Goal: Task Accomplishment & Management: Manage account settings

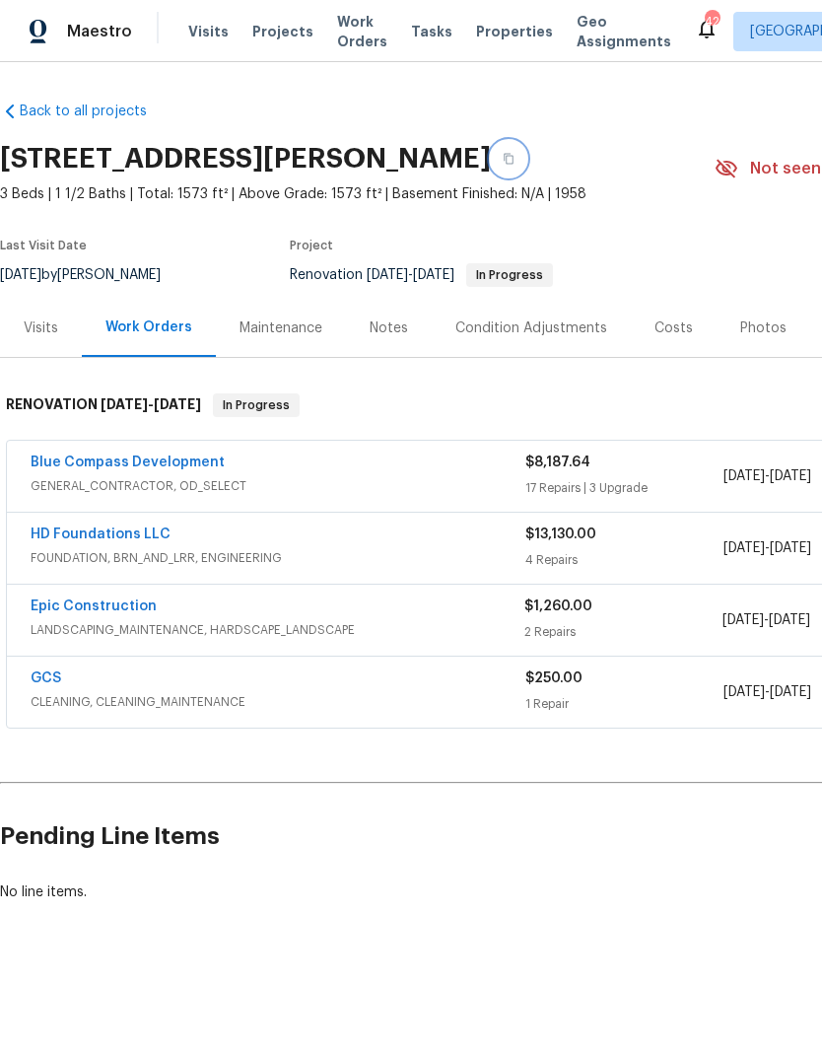
click at [503, 150] on button "button" at bounding box center [508, 158] width 35 height 35
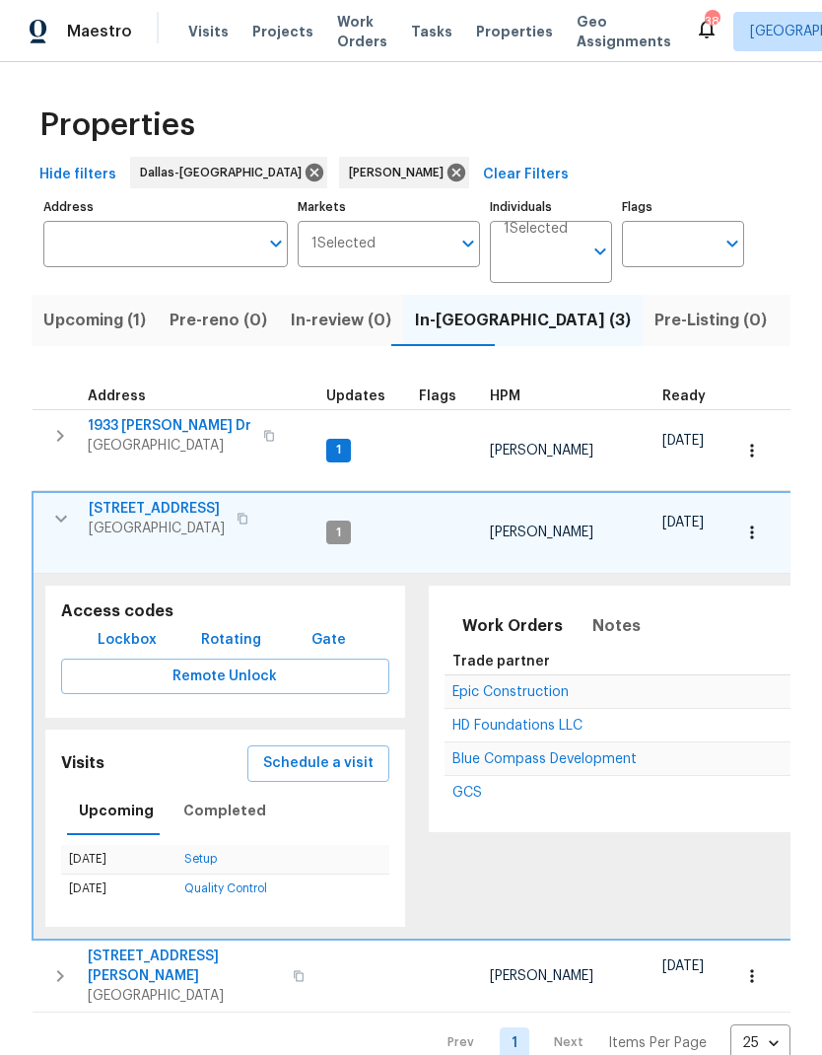
click at [121, 628] on span "Lockbox" at bounding box center [127, 640] width 59 height 25
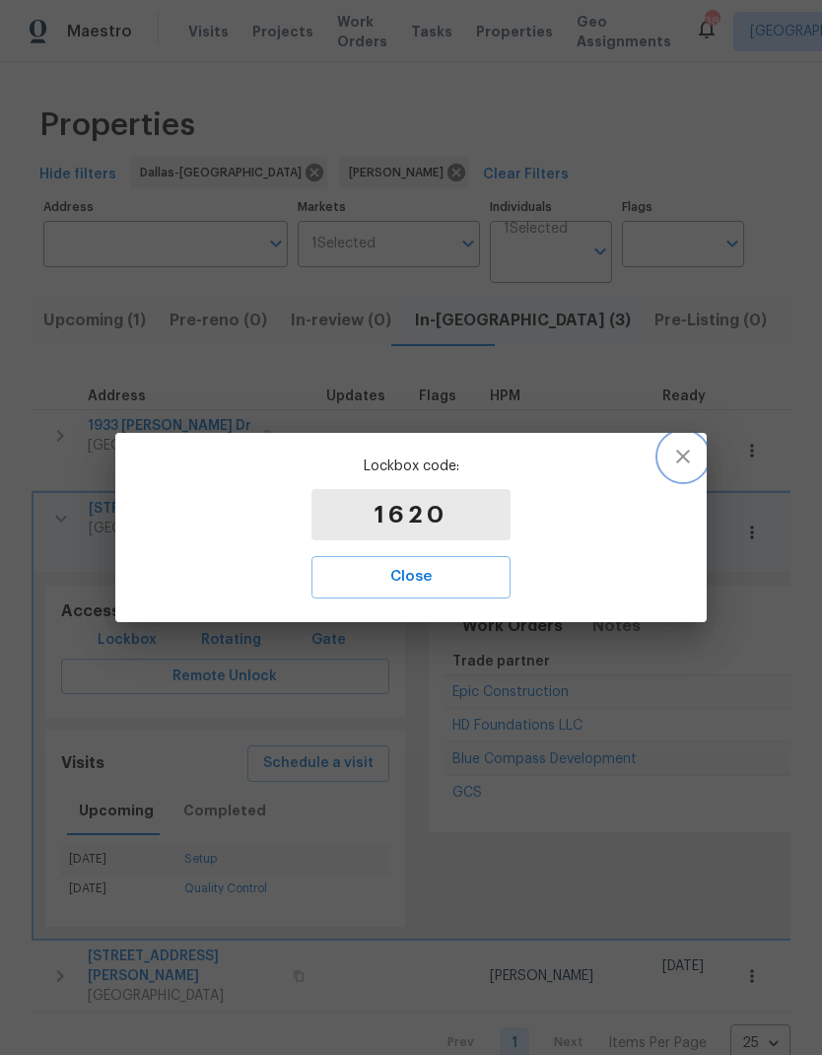
click at [677, 460] on icon "button" at bounding box center [683, 457] width 24 height 24
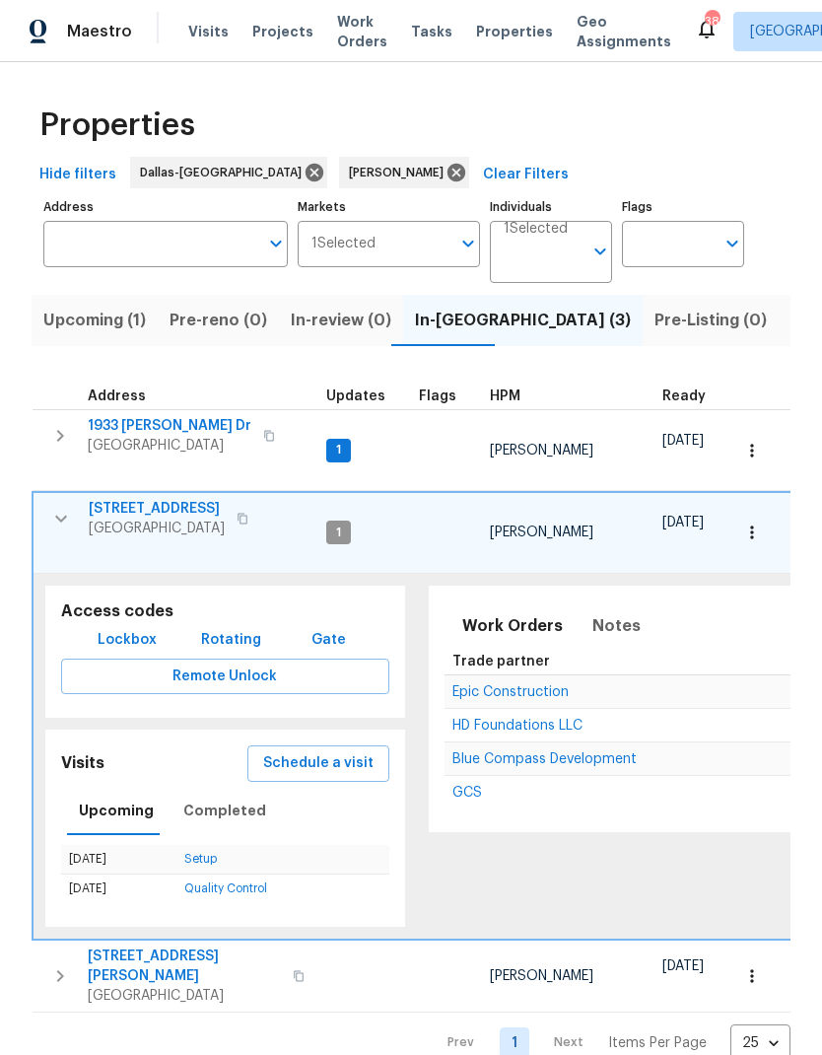
click at [169, 420] on span "1933 [PERSON_NAME] Dr" at bounding box center [170, 426] width 164 height 20
click at [153, 419] on span "1933 [PERSON_NAME] Dr" at bounding box center [170, 426] width 164 height 20
click at [61, 516] on icon "button" at bounding box center [61, 519] width 12 height 7
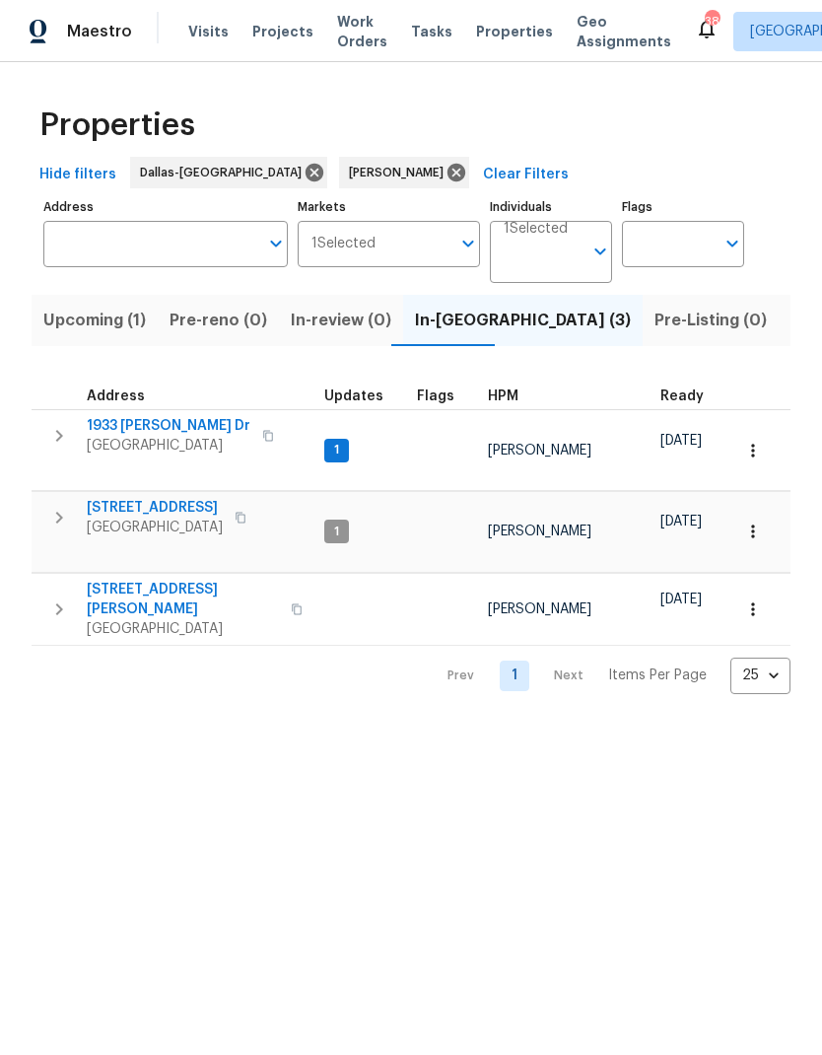
click at [58, 506] on icon "button" at bounding box center [59, 518] width 24 height 24
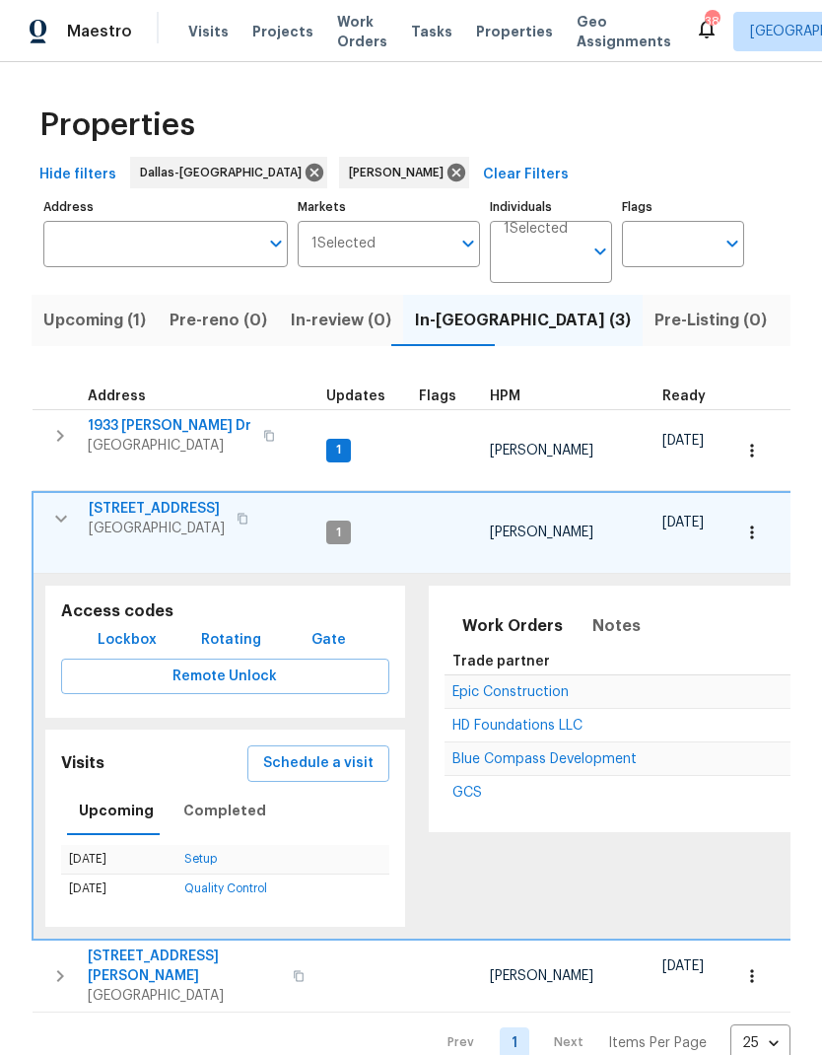
click at [335, 751] on span "Schedule a visit" at bounding box center [318, 763] width 110 height 25
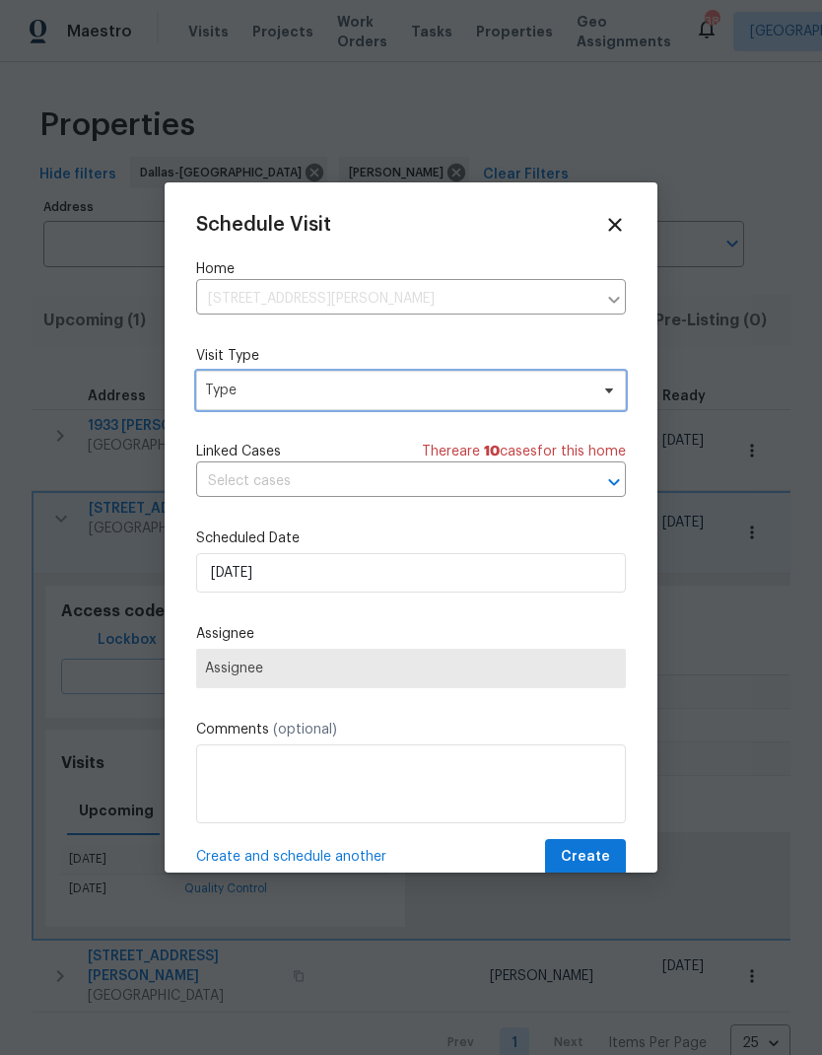
click at [259, 380] on span "Type" at bounding box center [411, 390] width 430 height 39
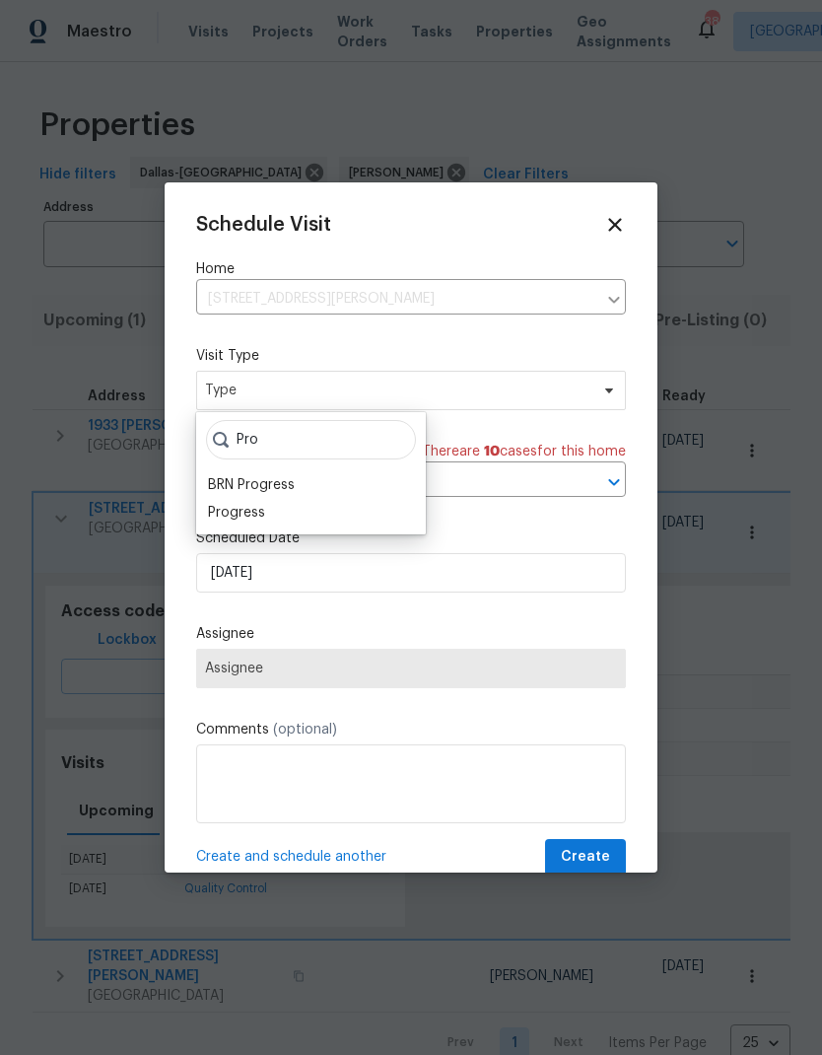
type input "Pro"
click at [243, 508] on div "Progress" at bounding box center [236, 513] width 57 height 20
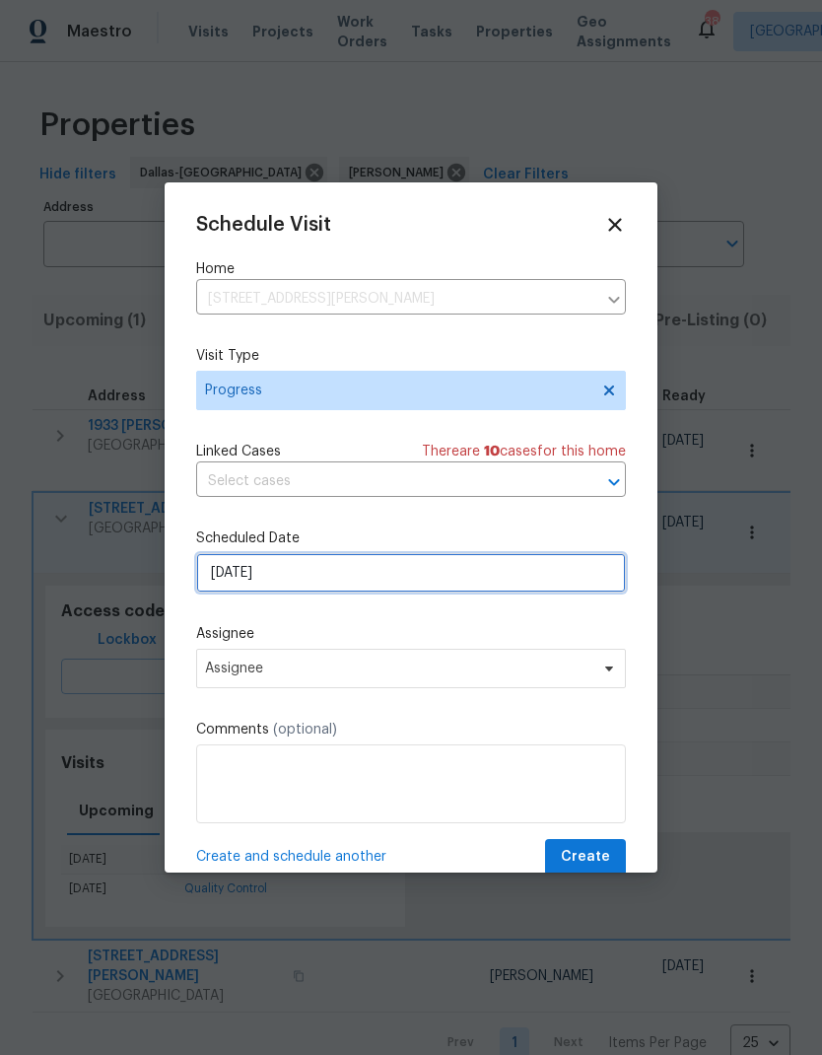
click at [249, 574] on input "[DATE]" at bounding box center [411, 572] width 430 height 39
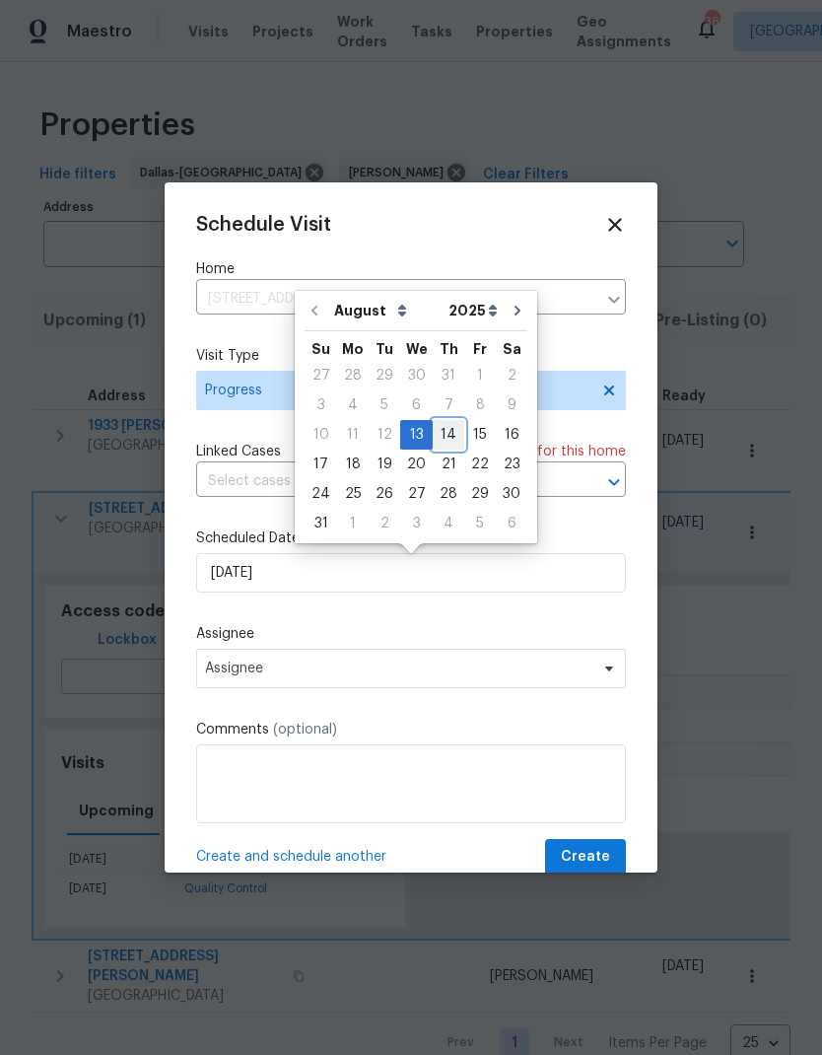
click at [443, 434] on div "14" at bounding box center [449, 435] width 32 height 28
type input "8/14/2025"
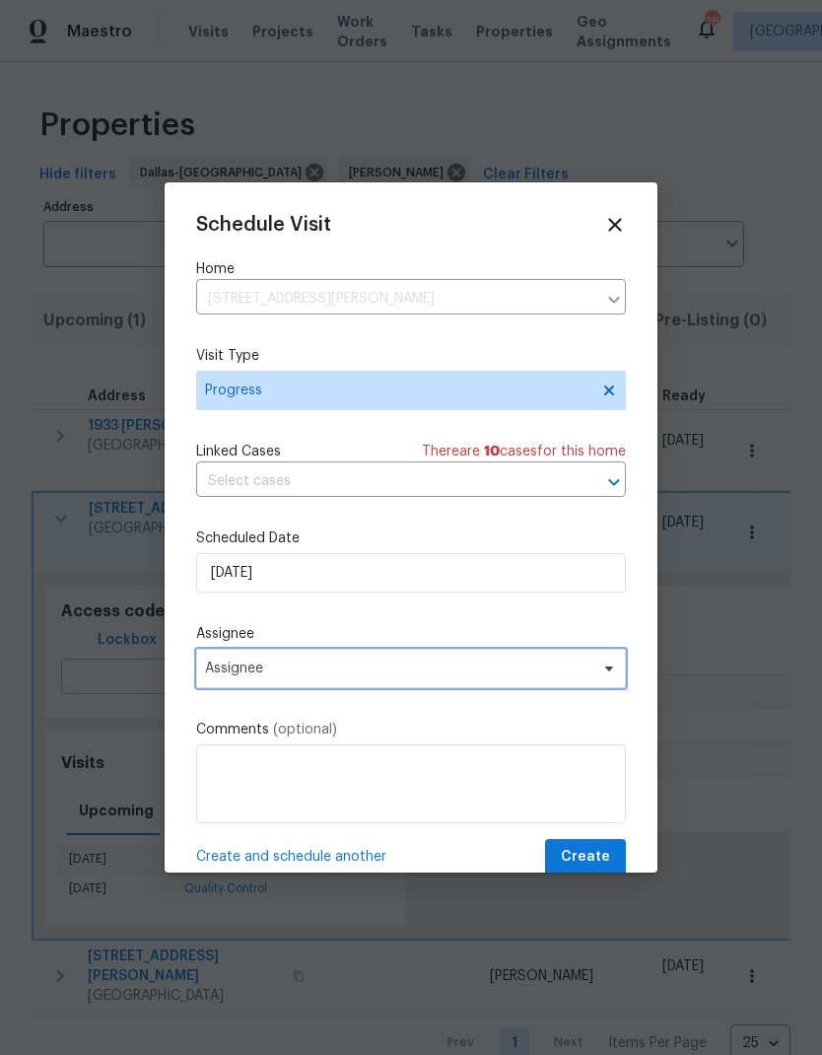
click at [528, 676] on span "Assignee" at bounding box center [398, 669] width 387 height 16
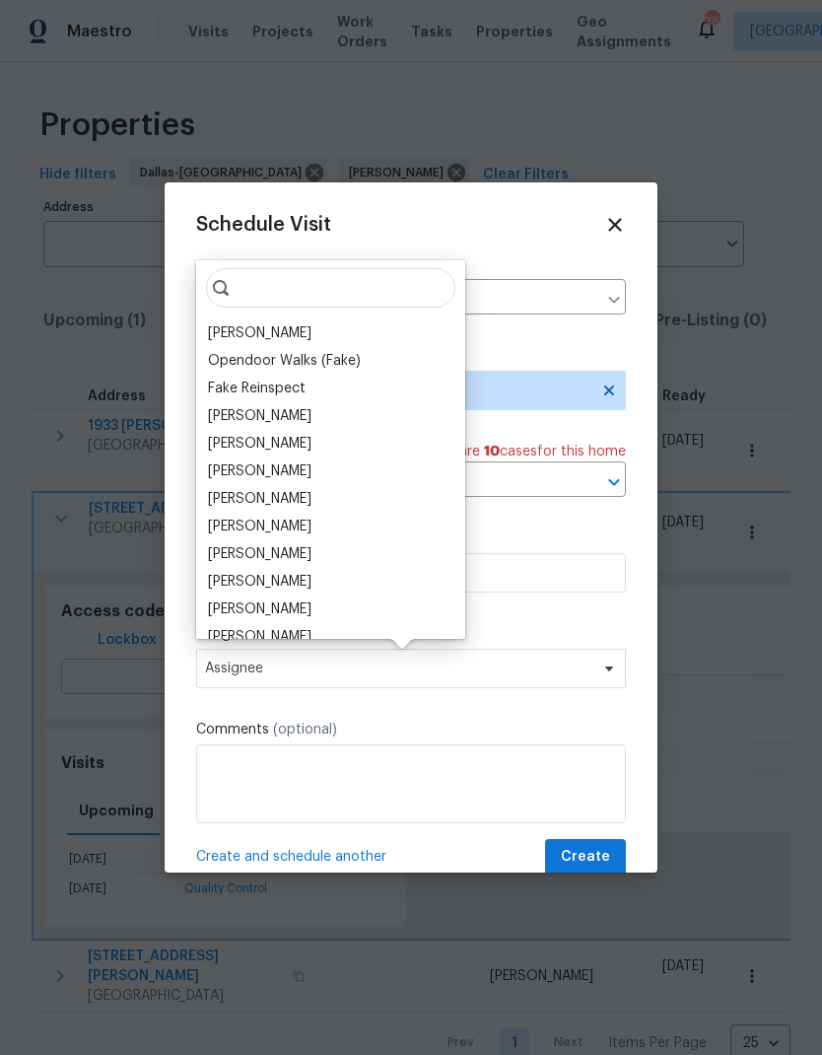
click at [247, 326] on div "[PERSON_NAME]" at bounding box center [260, 333] width 104 height 20
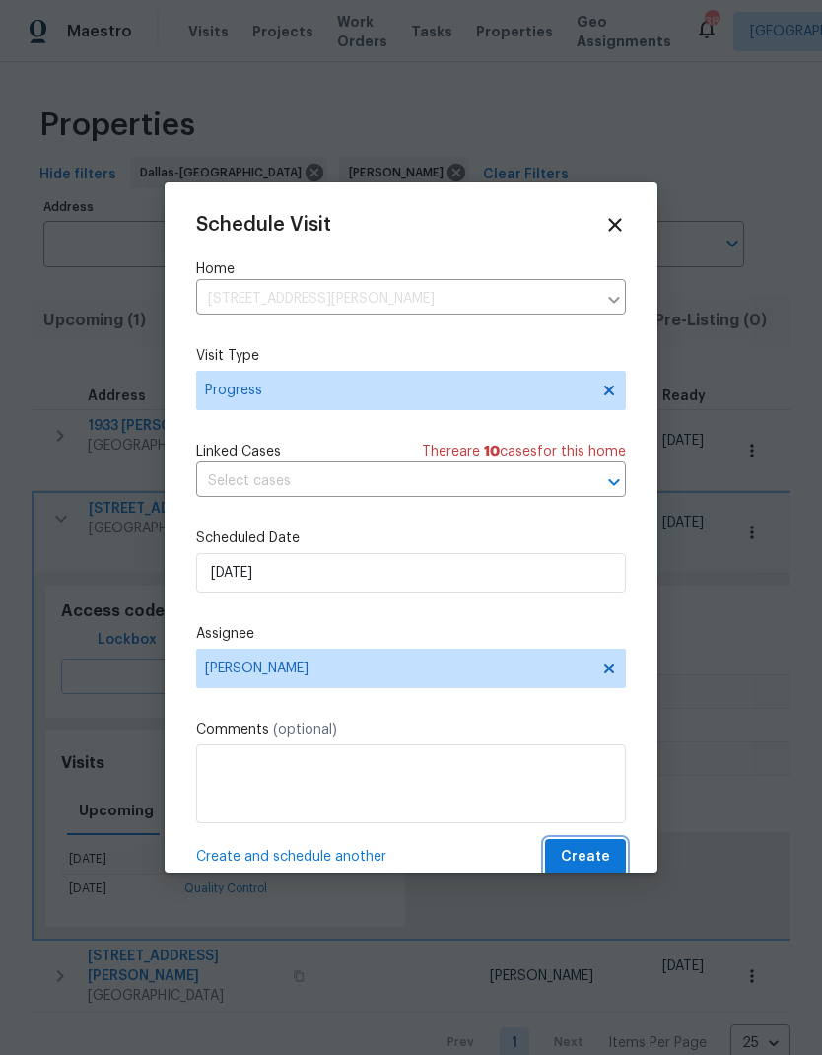
click at [599, 854] on span "Create" at bounding box center [585, 857] width 49 height 25
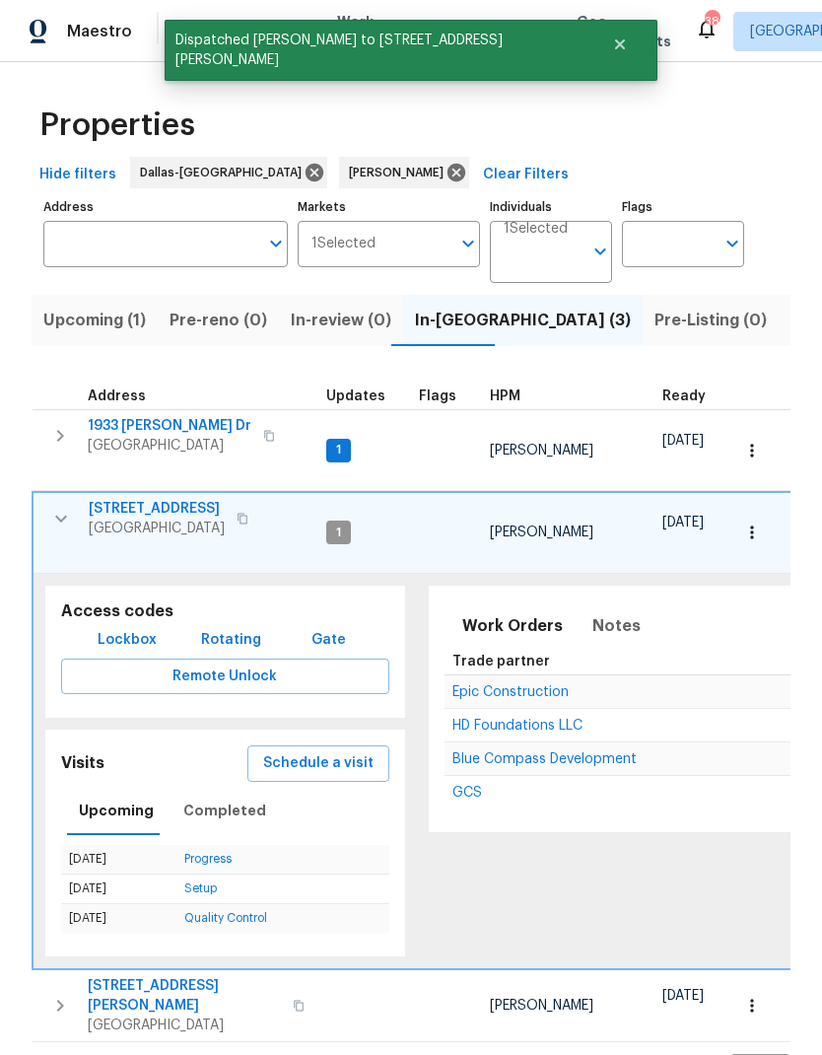
click at [50, 507] on icon "button" at bounding box center [61, 519] width 24 height 24
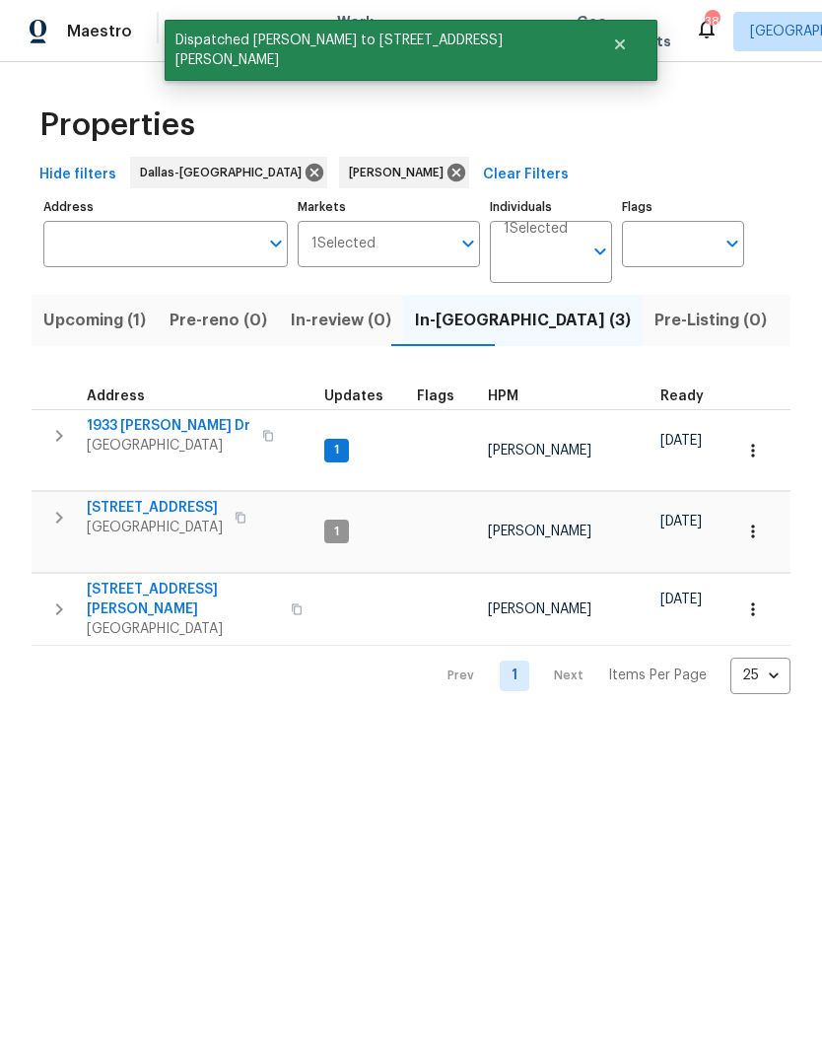
click at [43, 580] on button "button" at bounding box center [58, 609] width 39 height 59
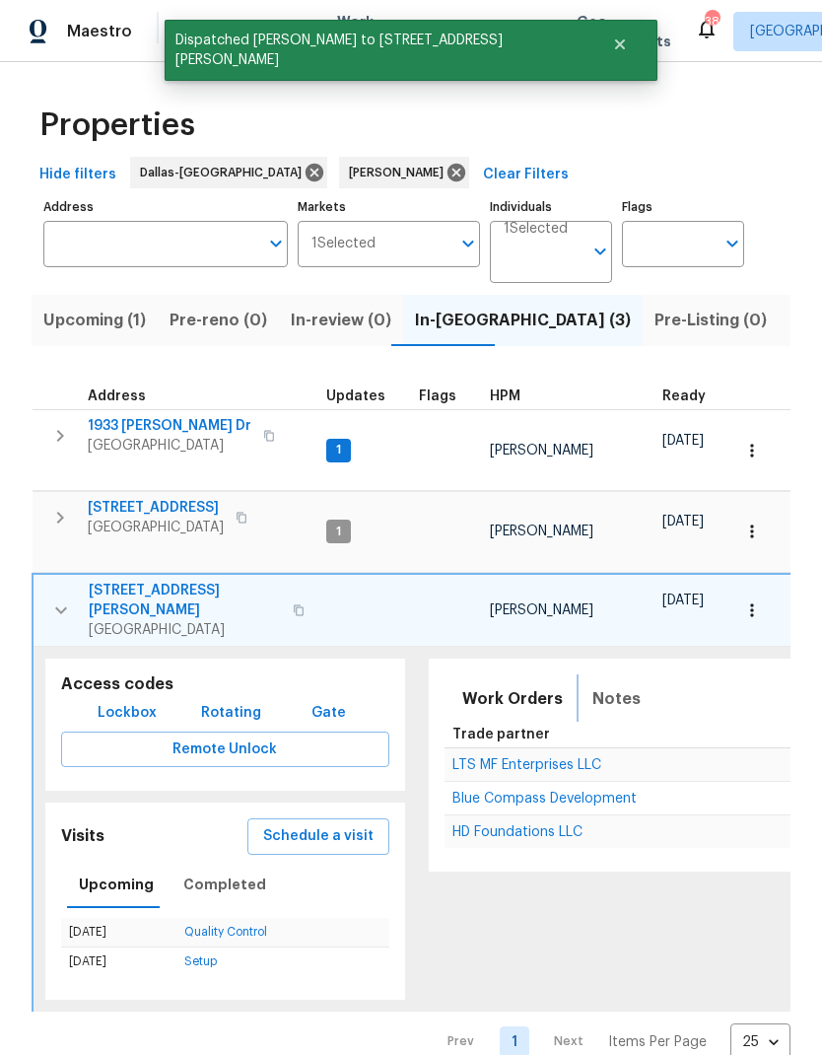
click at [604, 685] on span "Notes" at bounding box center [617, 699] width 48 height 28
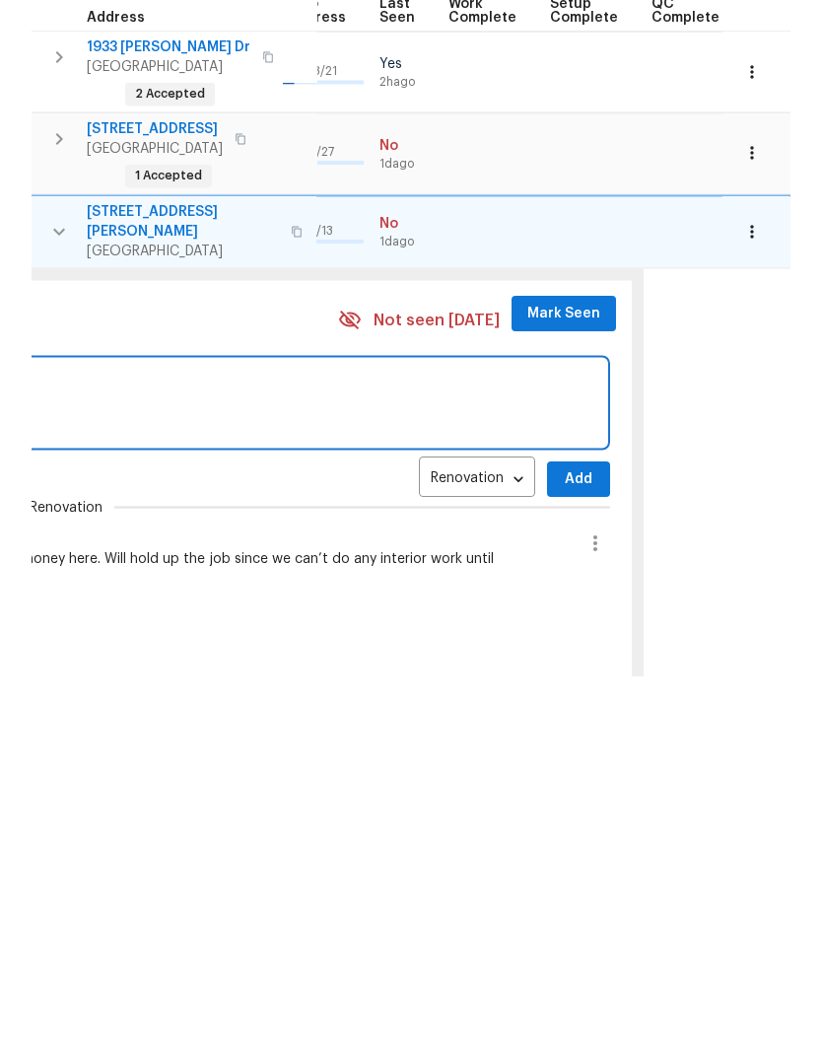
scroll to position [0, 922]
type textarea "Waiting on second report for foundation."
click at [564, 846] on span "Add" at bounding box center [580, 858] width 32 height 25
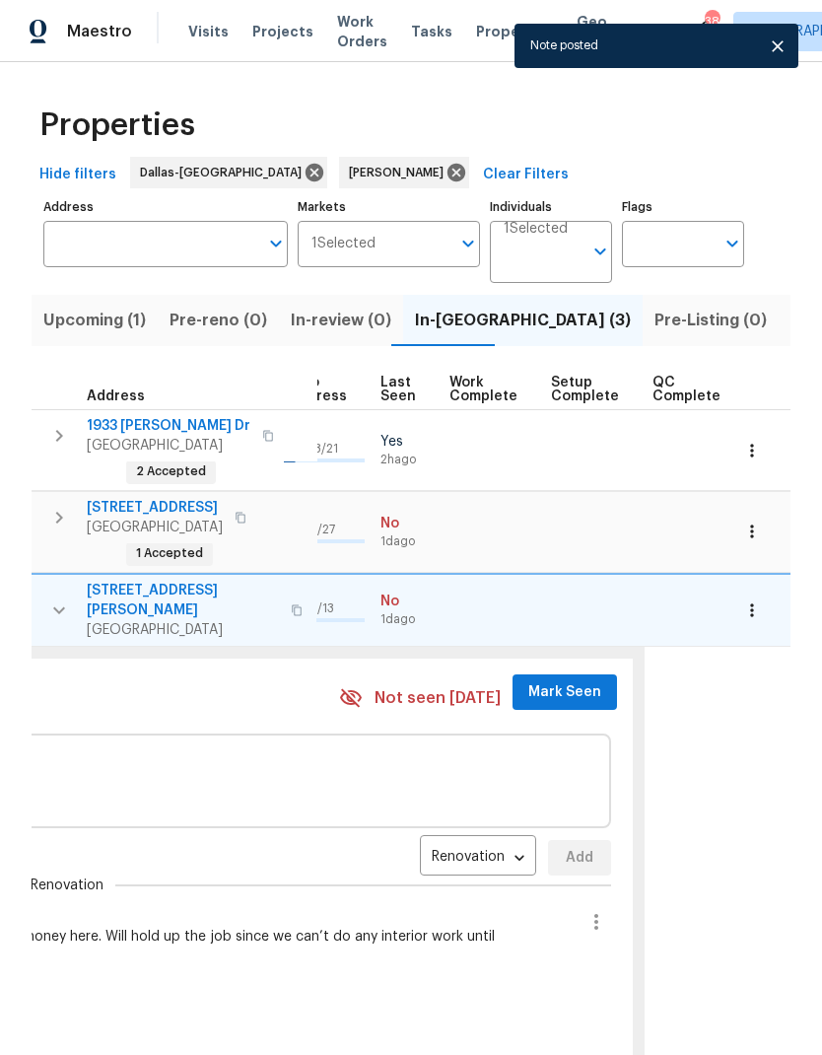
click at [546, 674] on button "Mark Seen" at bounding box center [565, 692] width 105 height 36
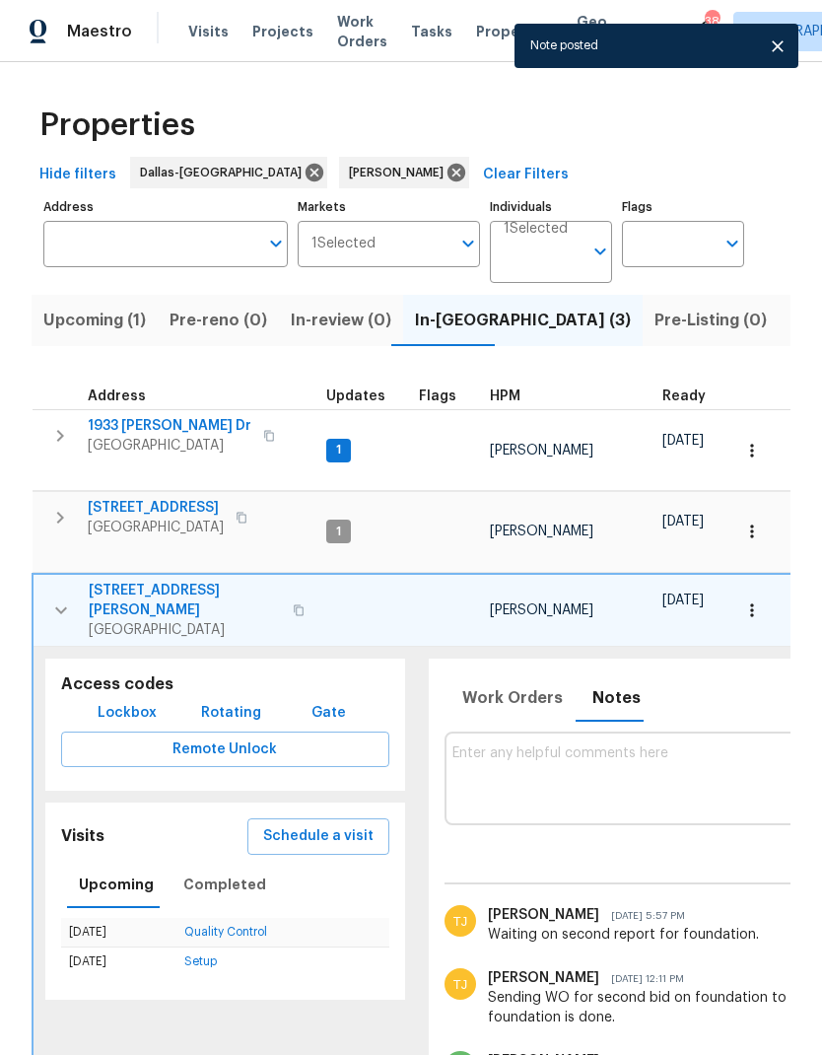
scroll to position [0, 0]
click at [66, 506] on icon "button" at bounding box center [60, 518] width 24 height 24
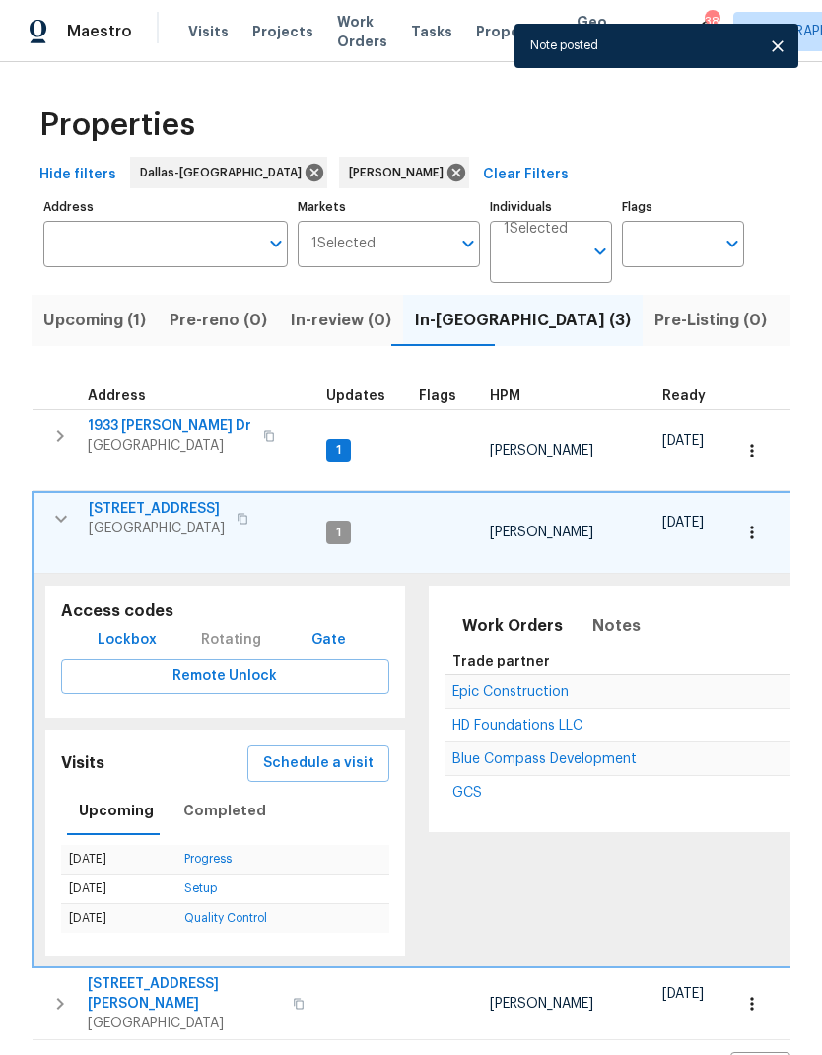
scroll to position [8, 0]
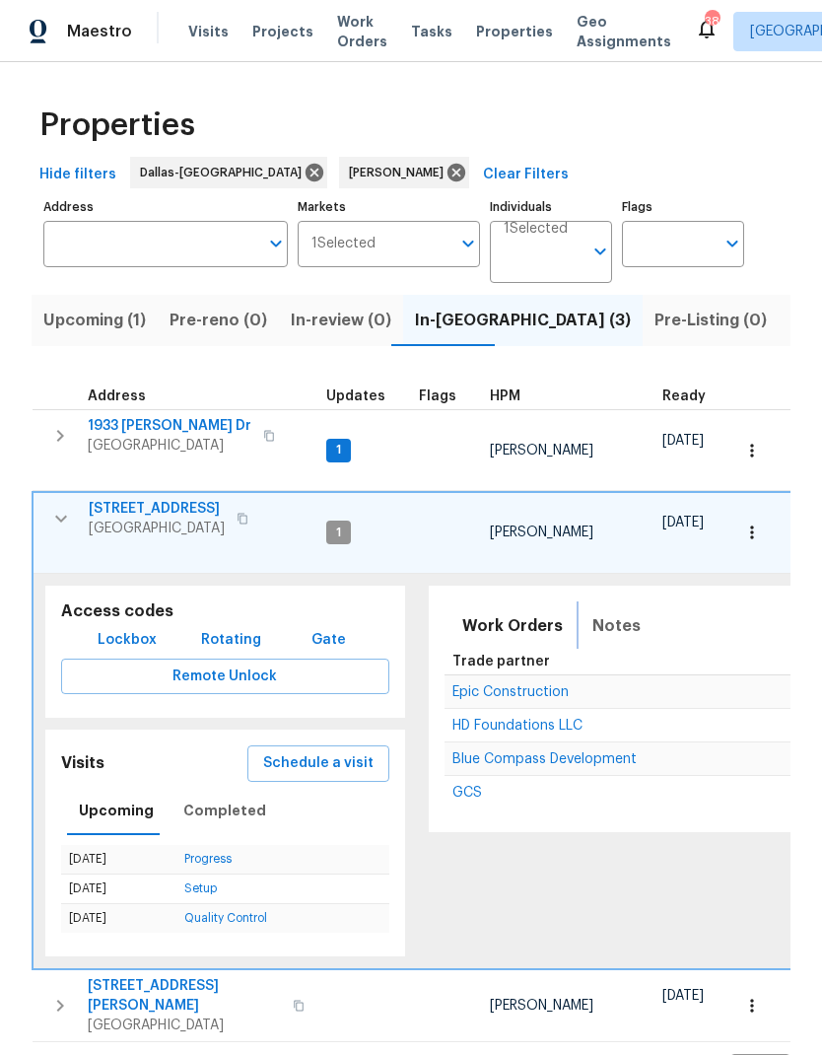
click at [623, 612] on span "Notes" at bounding box center [617, 626] width 48 height 28
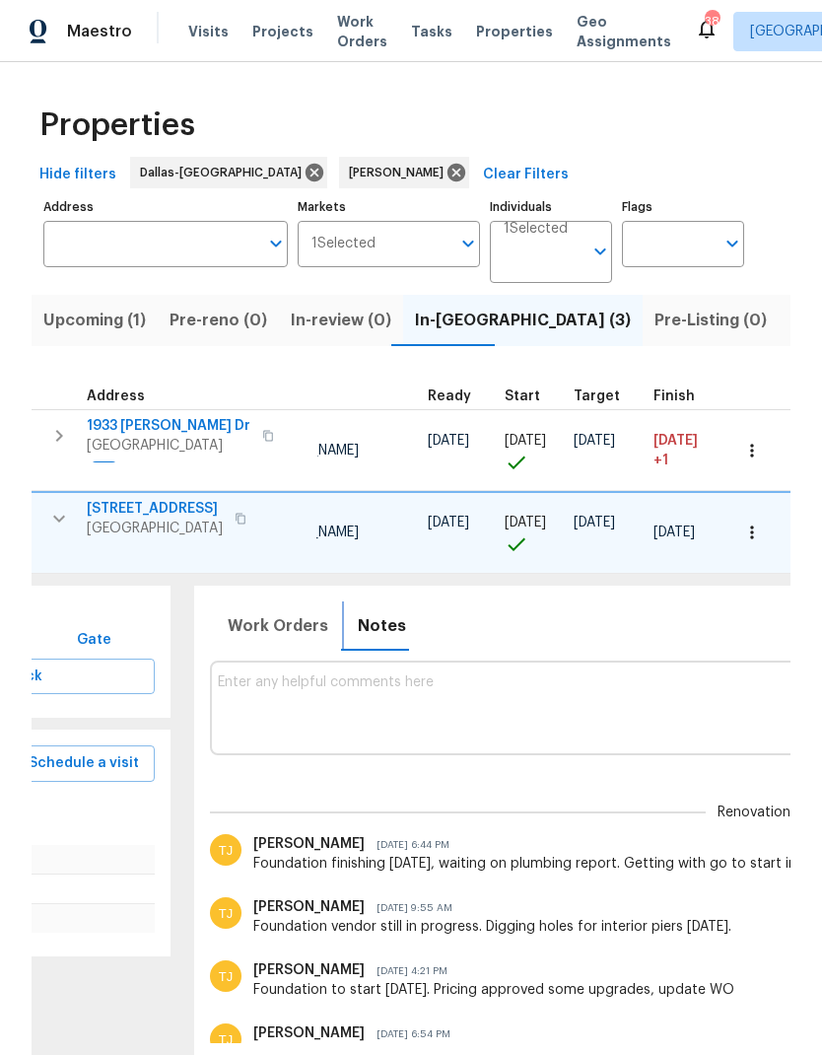
scroll to position [0, 233]
click at [642, 674] on textarea at bounding box center [756, 707] width 1073 height 66
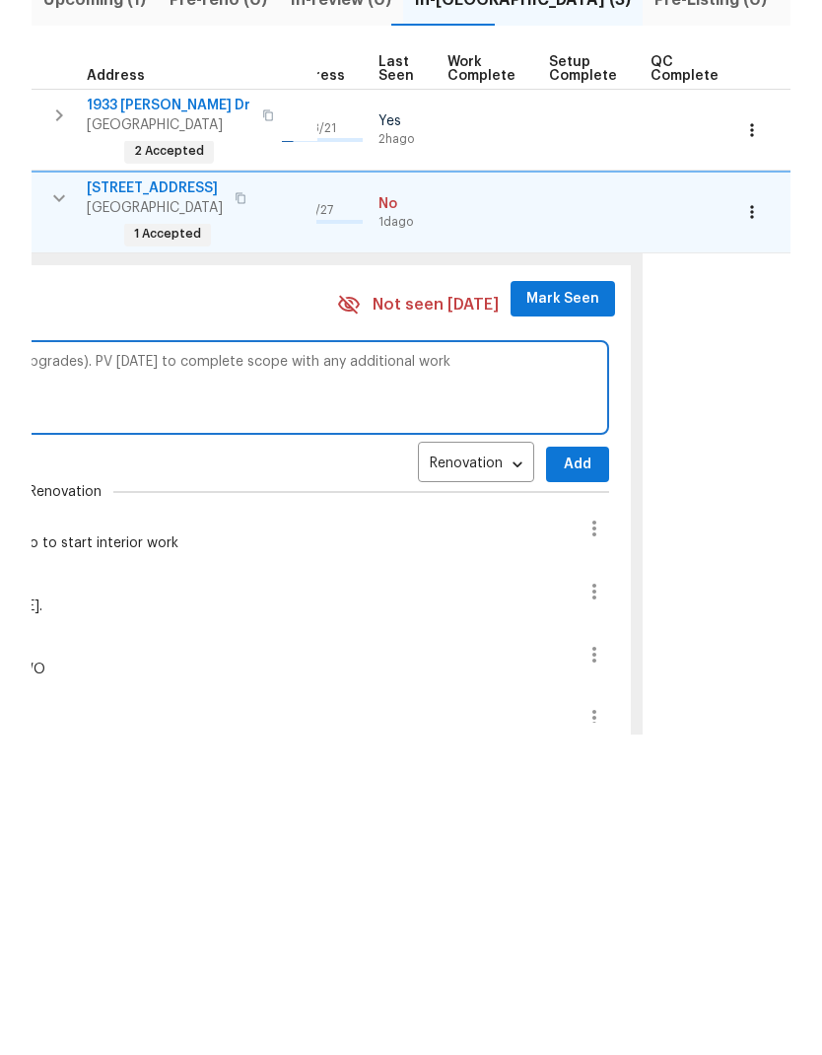
scroll to position [0, 922]
type textarea "Sent order for paint today (waited to know what pricing wanted to do for upgrad…"
click at [567, 773] on span "Add" at bounding box center [580, 785] width 32 height 25
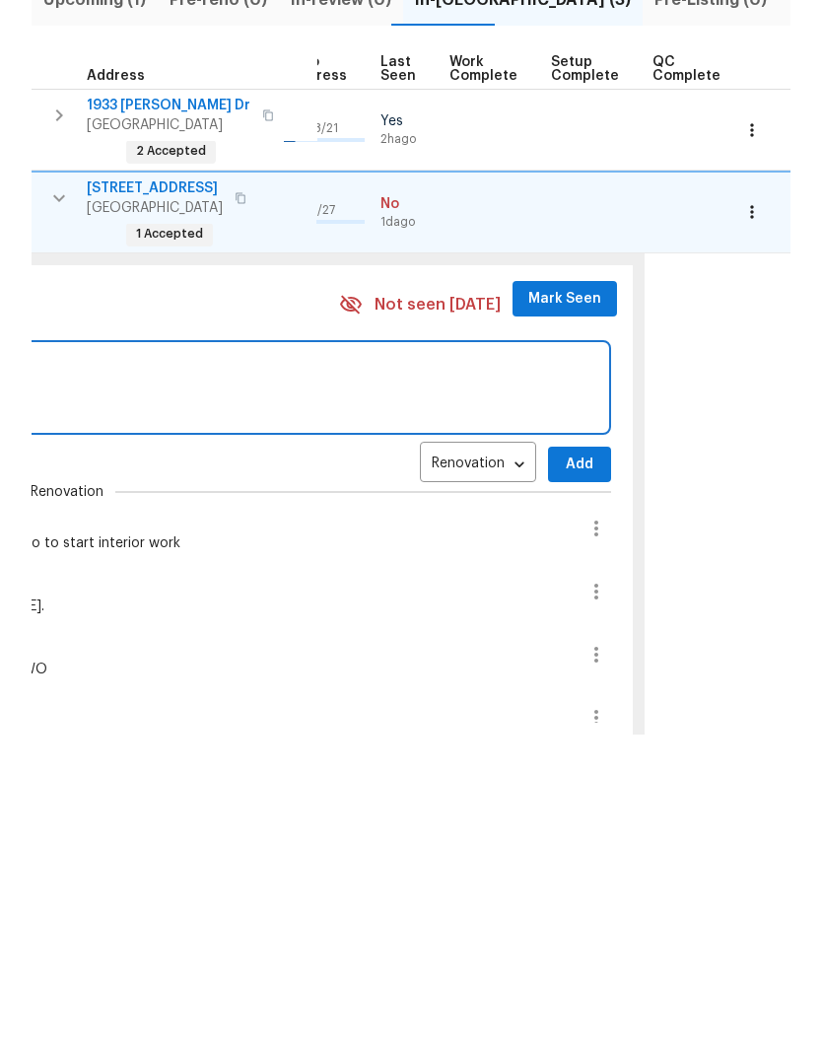
scroll to position [79, 0]
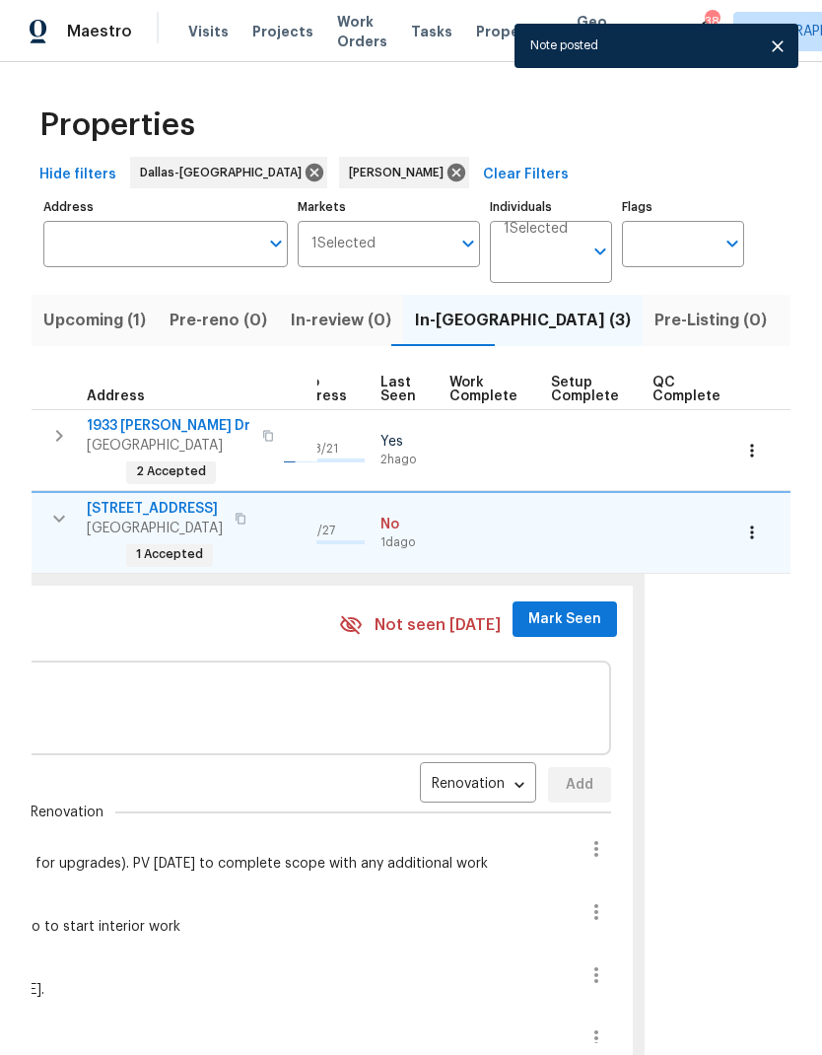
click at [554, 601] on button "Mark Seen" at bounding box center [565, 619] width 105 height 36
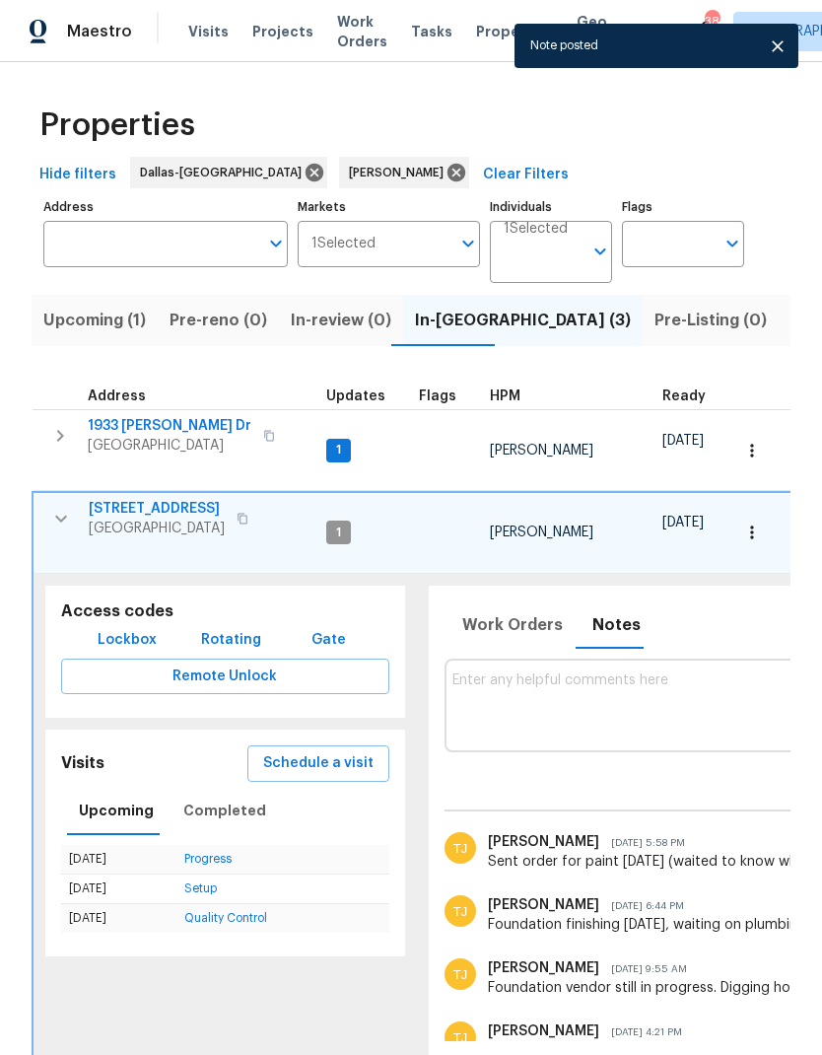
scroll to position [0, 0]
click at [56, 516] on icon "button" at bounding box center [61, 519] width 12 height 7
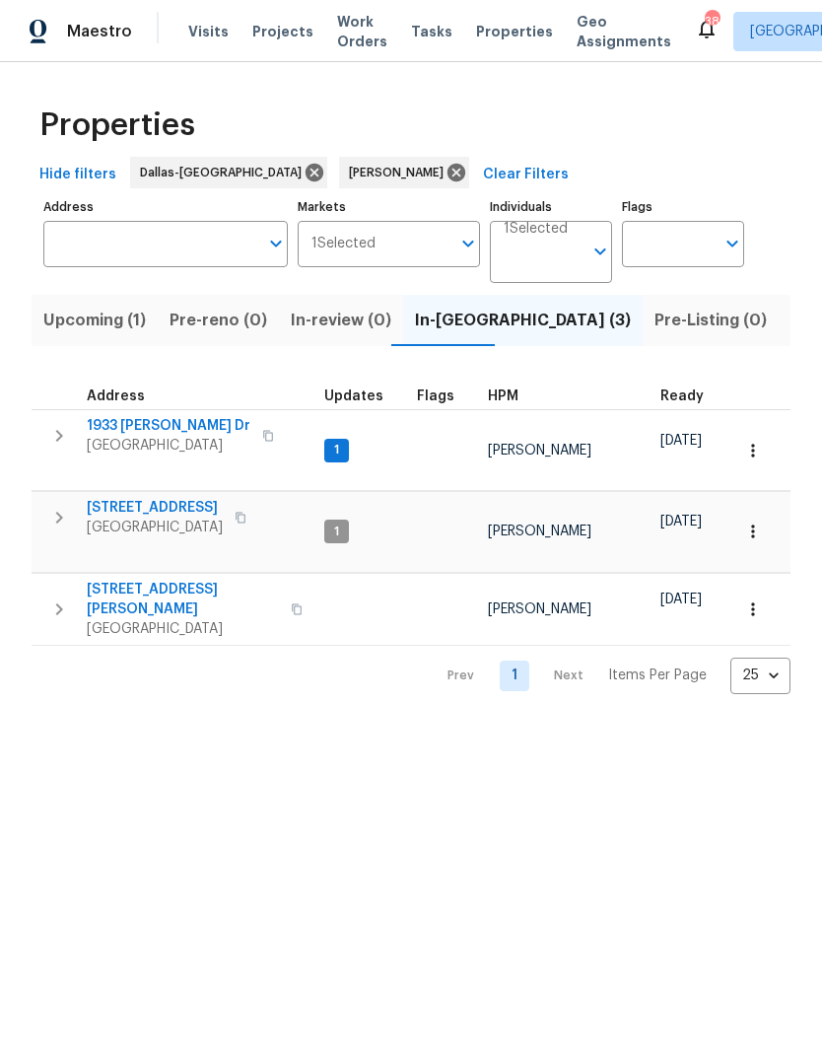
click at [68, 429] on icon "button" at bounding box center [59, 436] width 24 height 24
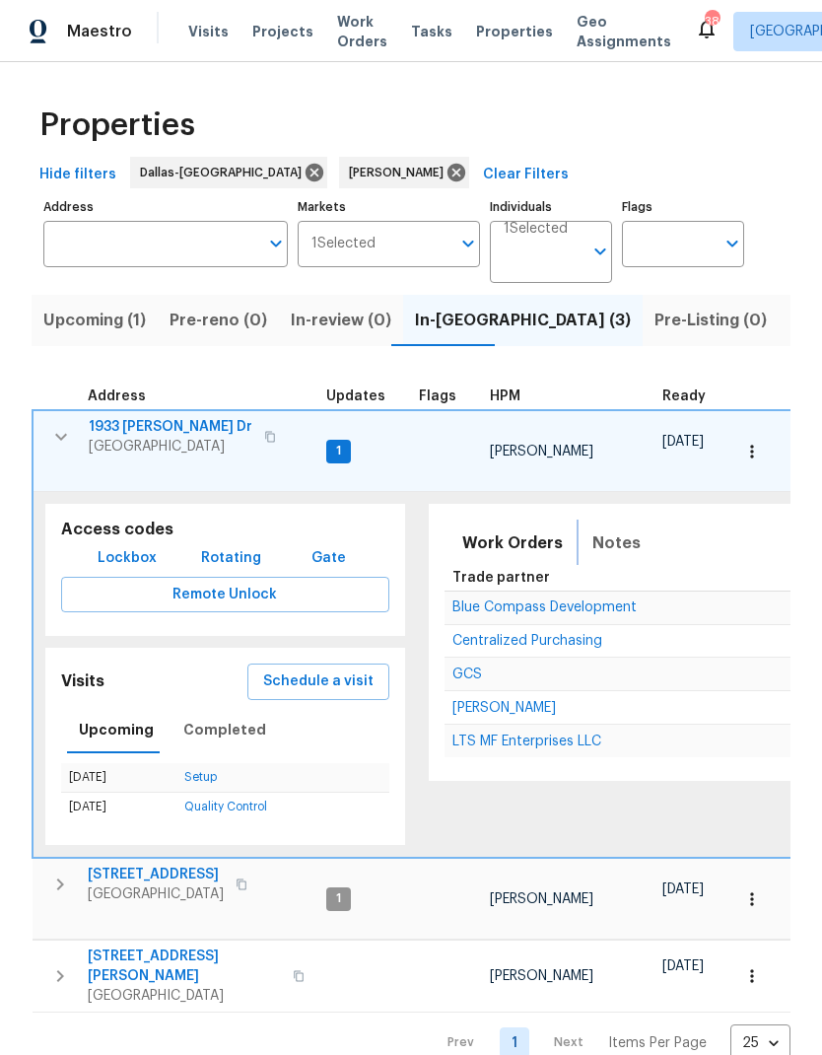
click at [607, 529] on span "Notes" at bounding box center [617, 543] width 48 height 28
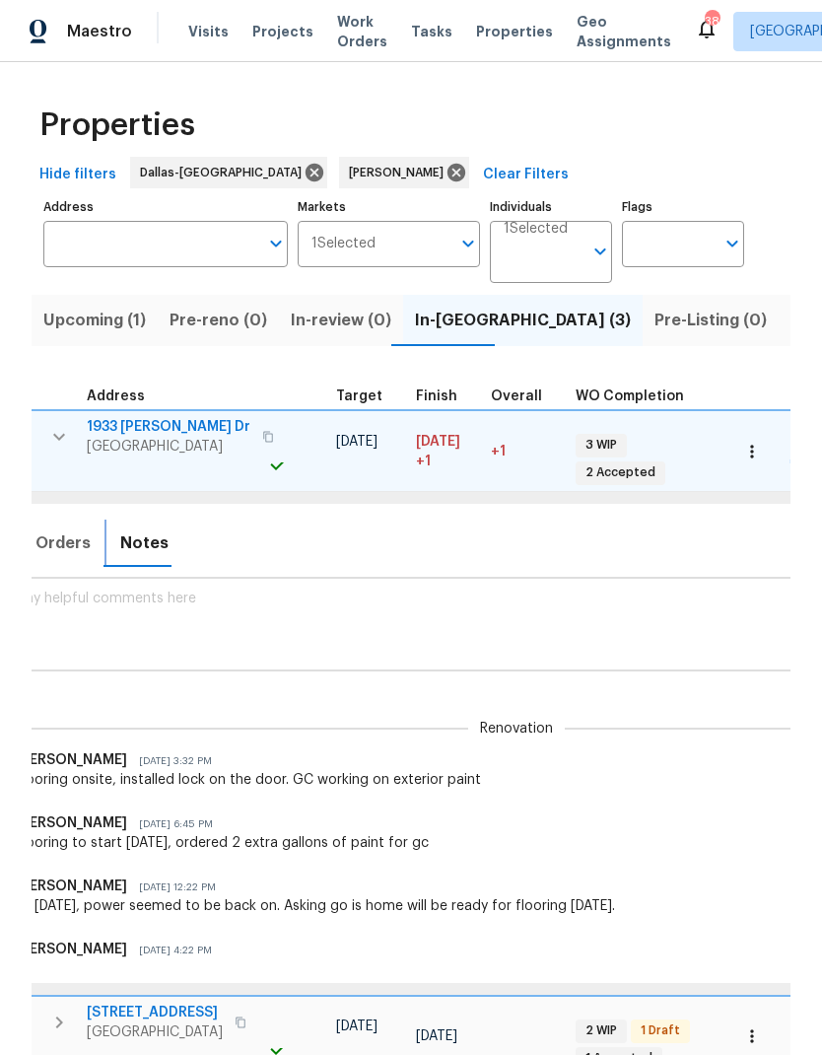
scroll to position [0, 459]
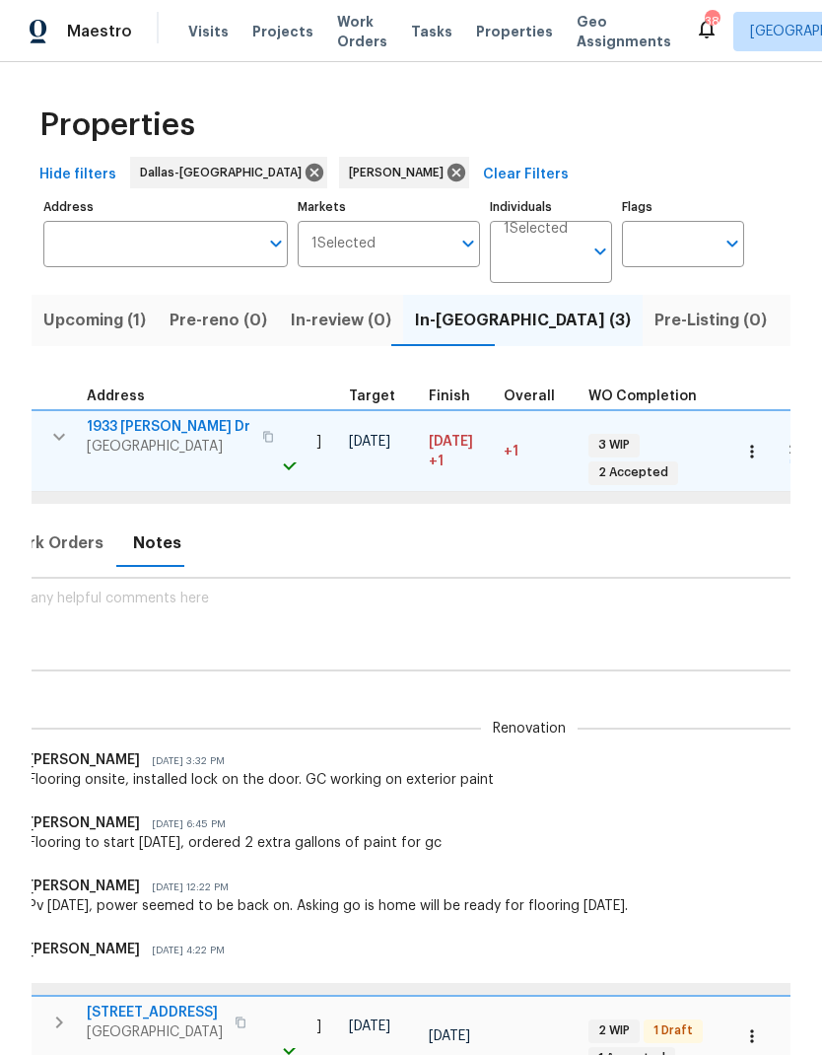
click at [428, 770] on div "Flooring onsite, installed lock on the door. GC working on exterior paint" at bounding box center [531, 780] width 1004 height 20
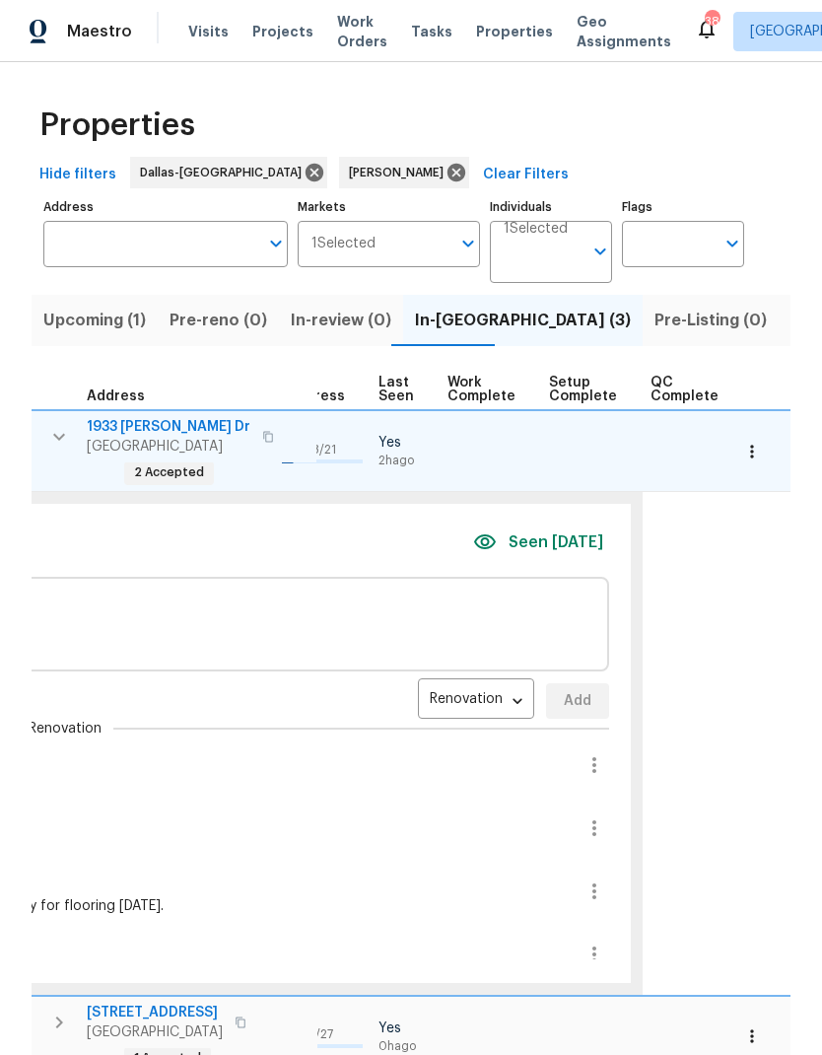
scroll to position [0, 922]
click at [585, 753] on icon "button" at bounding box center [597, 765] width 24 height 24
click at [563, 774] on li "Edit message" at bounding box center [524, 780] width 136 height 33
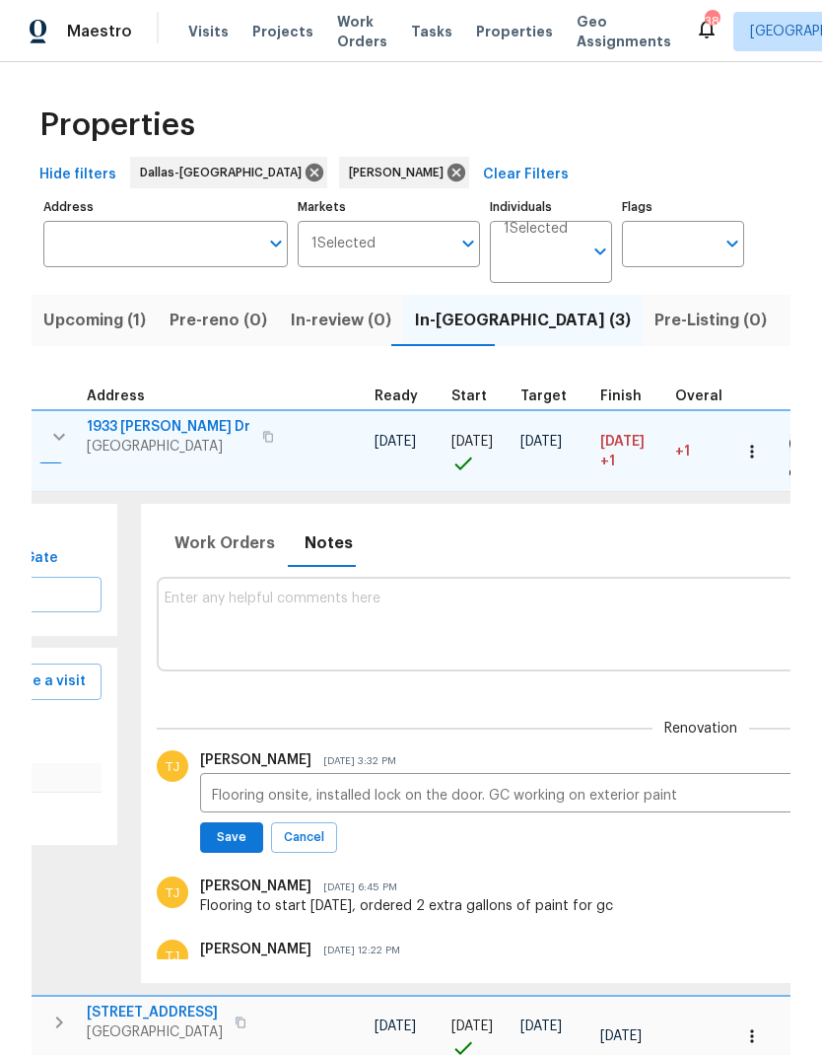
scroll to position [0, 413]
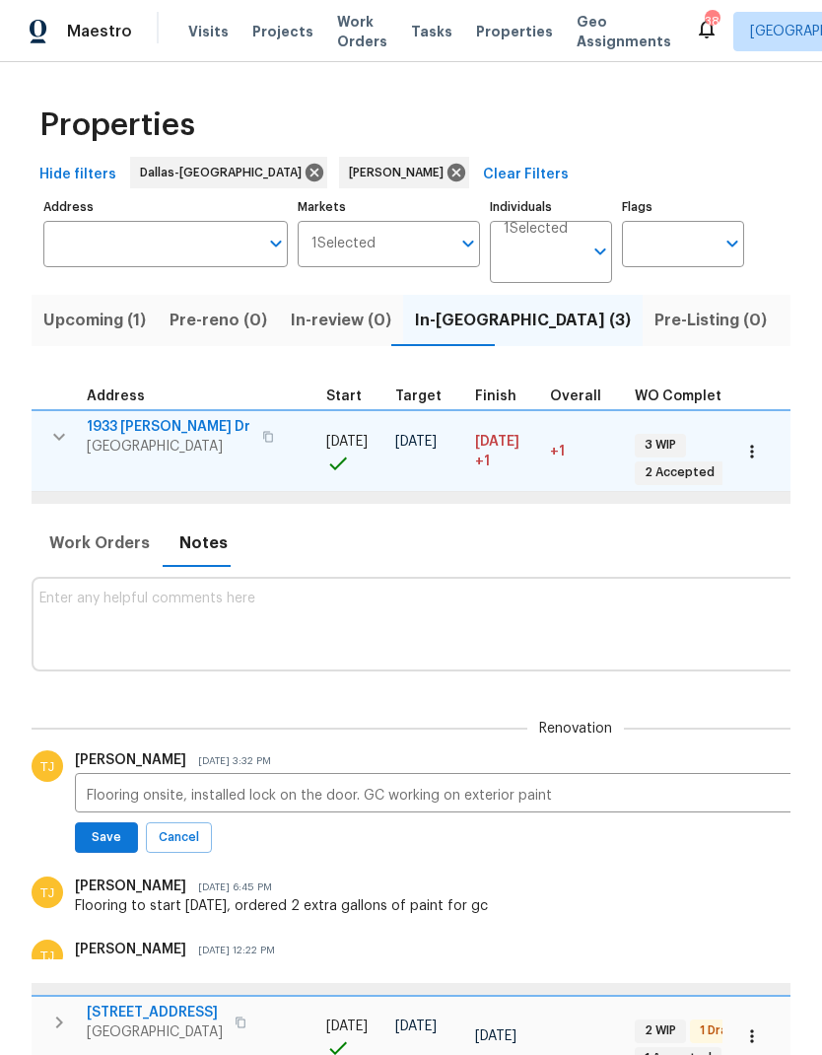
click at [623, 789] on textarea "Flooring onsite, installed lock on the door. GC working on exterior paint" at bounding box center [577, 796] width 980 height 14
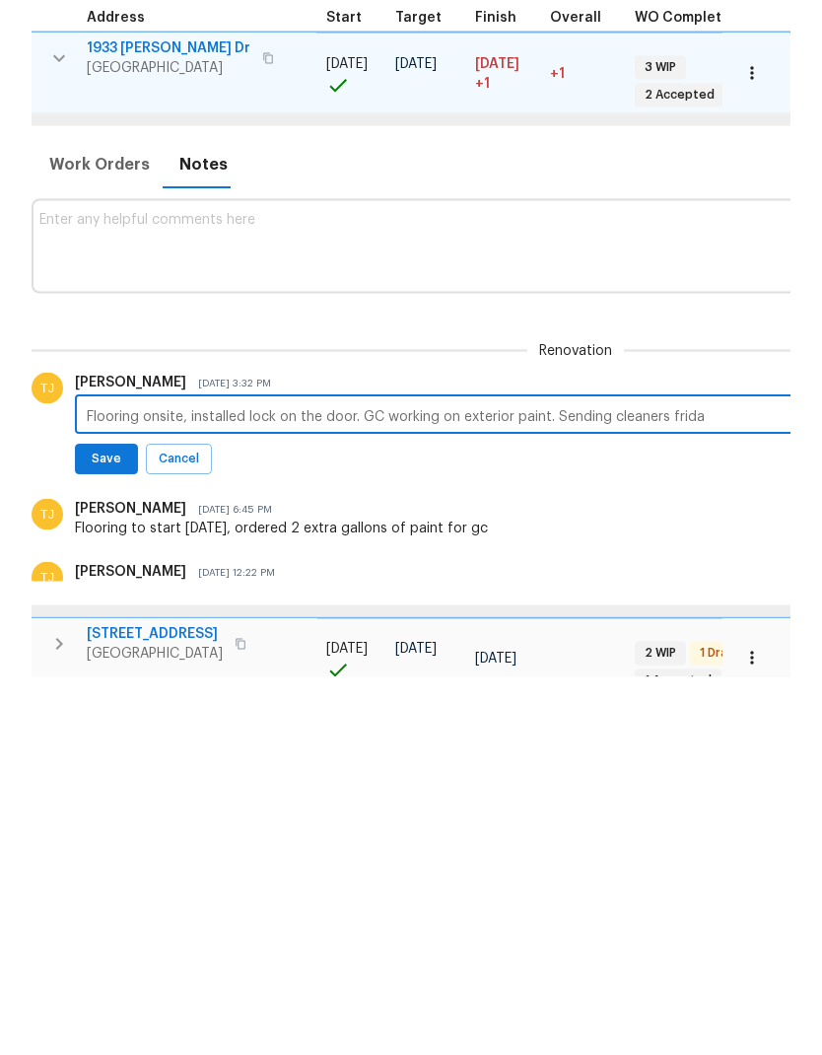
type textarea "Flooring onsite, installed lock on the door. GC working on exterior paint. Send…"
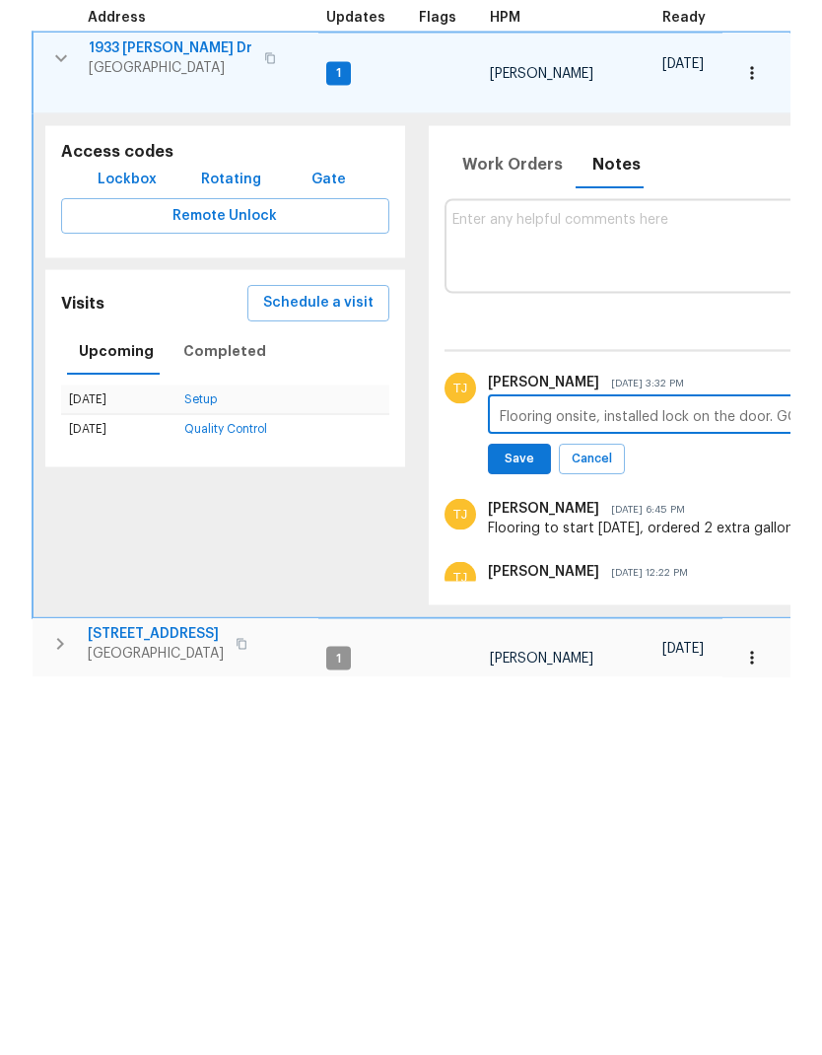
scroll to position [0, 0]
click at [508, 827] on span "Save" at bounding box center [519, 837] width 37 height 21
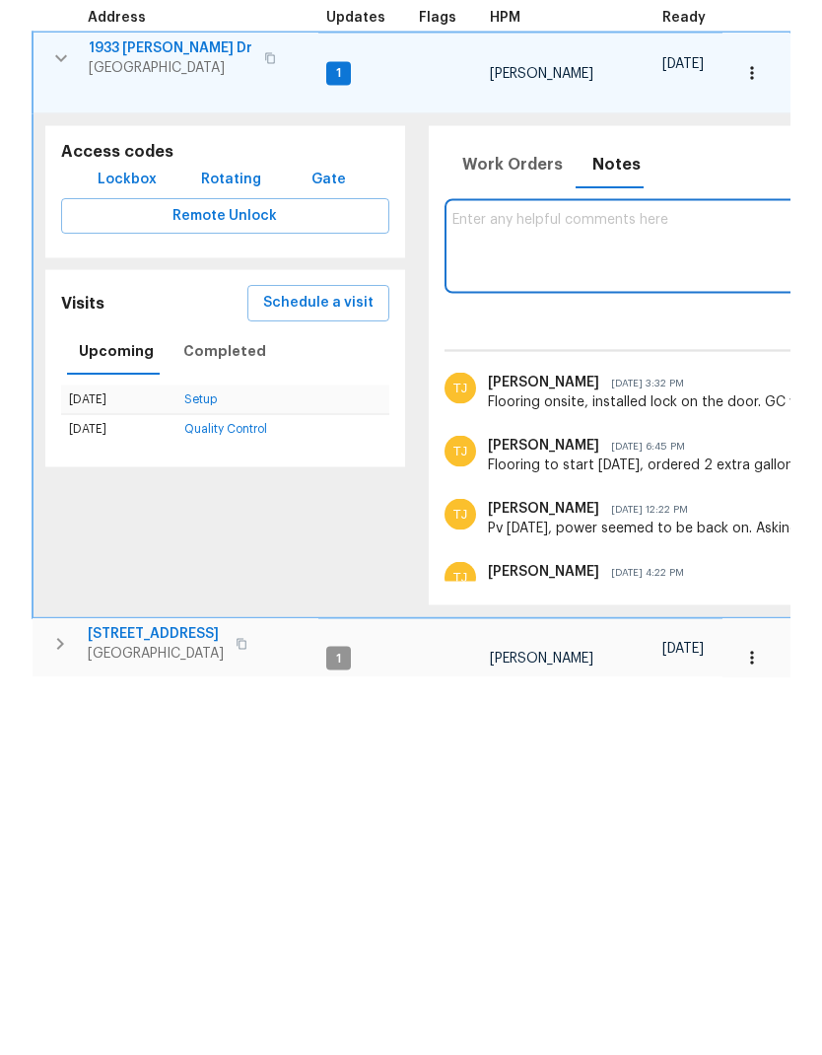
scroll to position [79, 0]
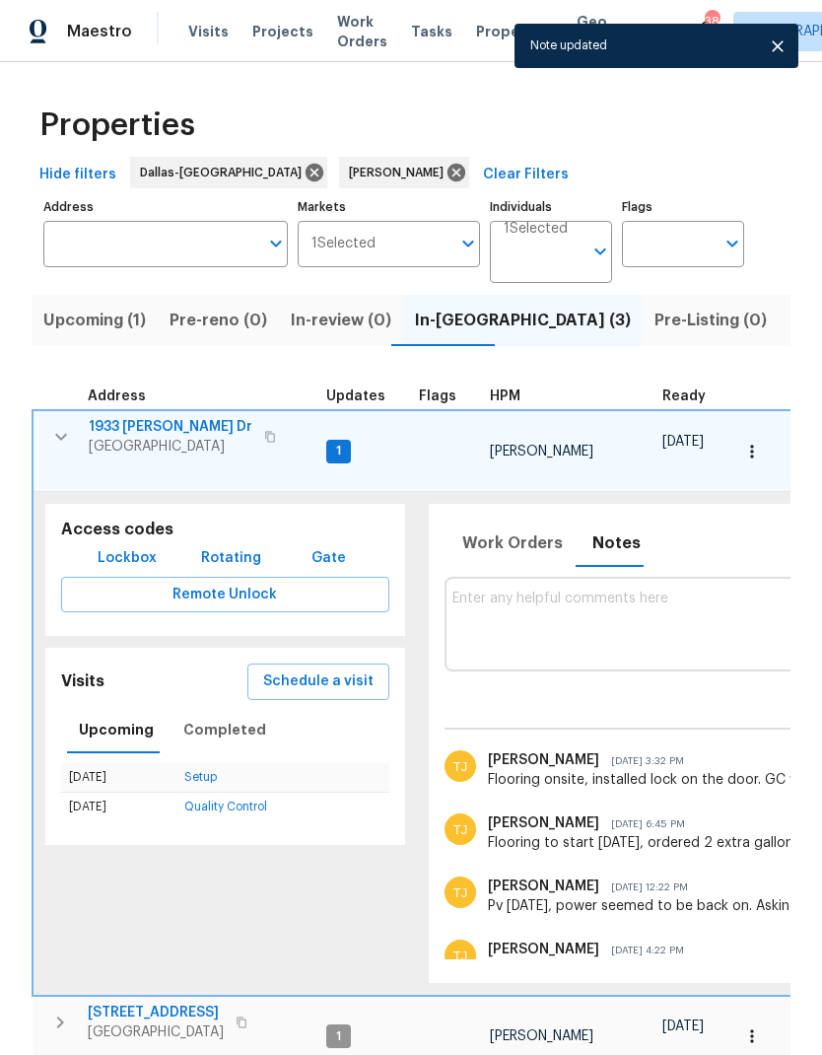
click at [63, 425] on icon "button" at bounding box center [61, 437] width 24 height 24
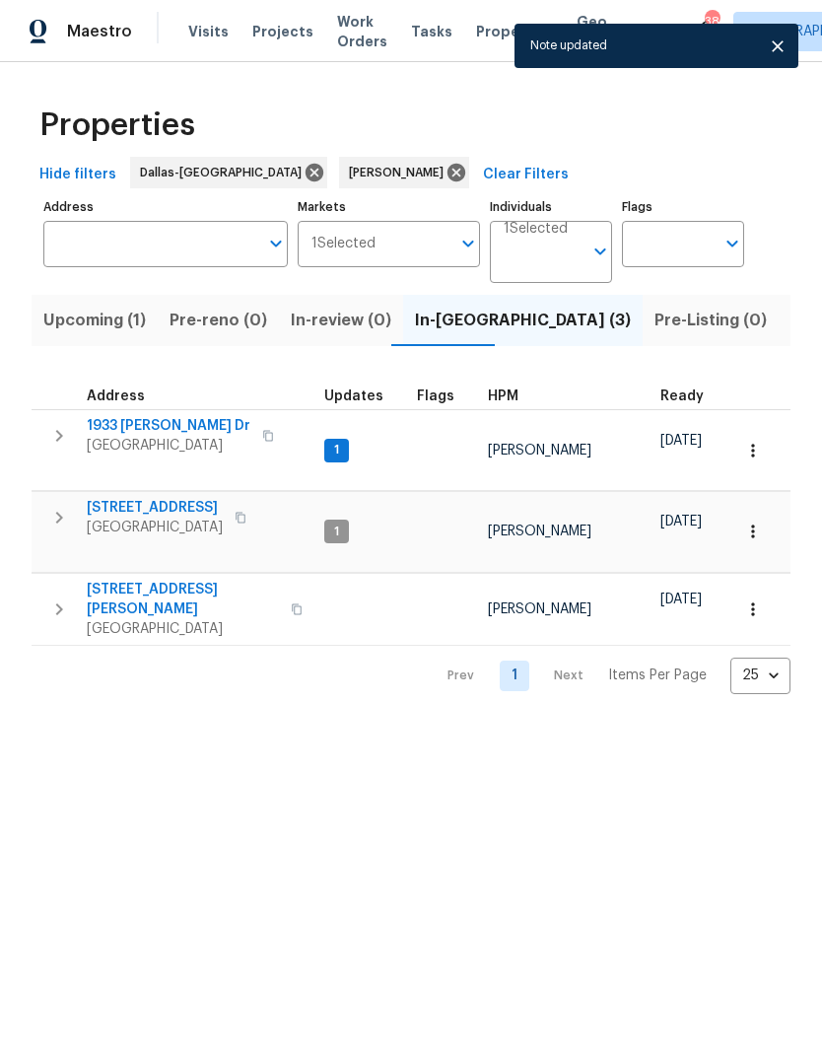
scroll to position [0, 0]
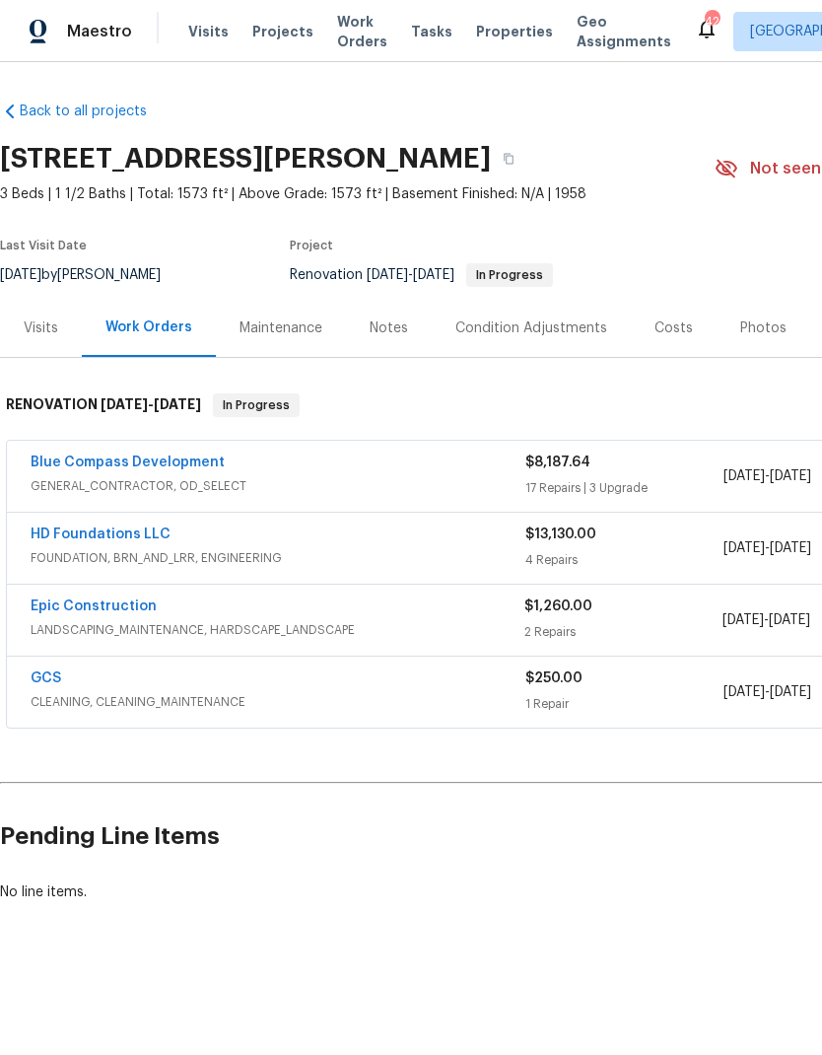
click at [128, 528] on link "HD Foundations LLC" at bounding box center [101, 535] width 140 height 14
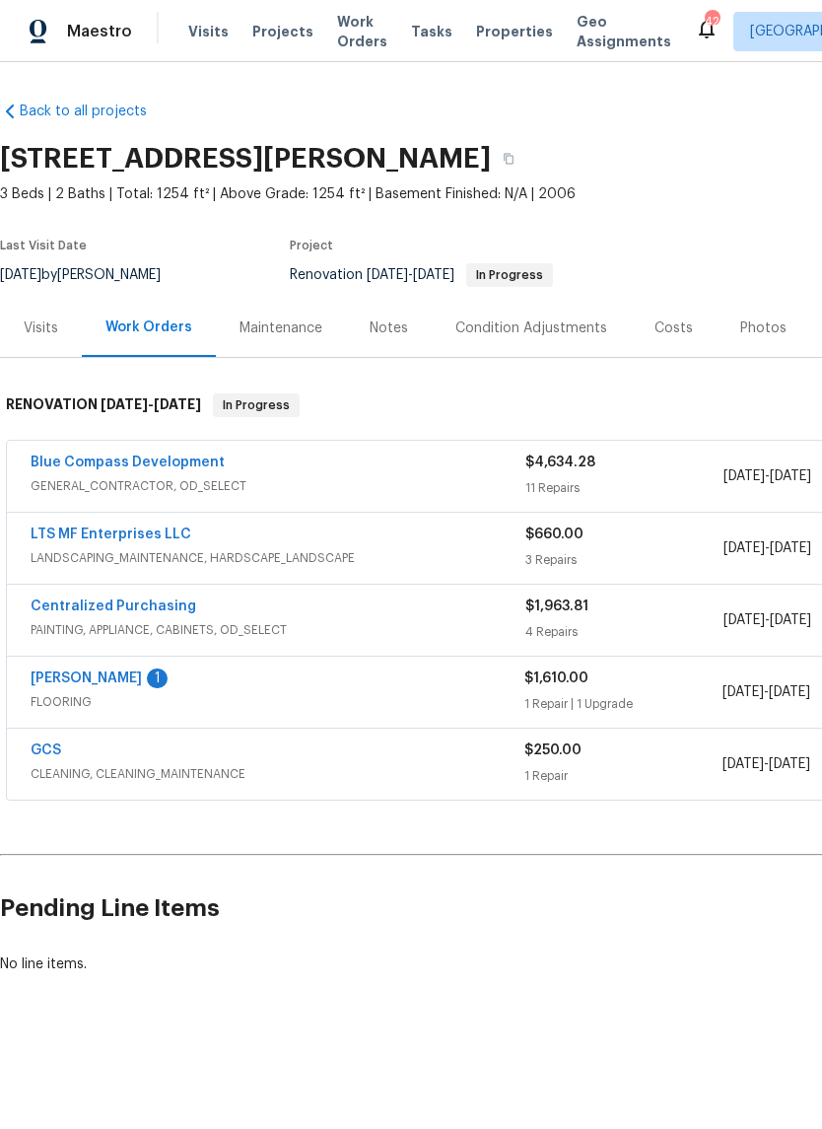
click at [50, 745] on link "GCS" at bounding box center [46, 750] width 31 height 14
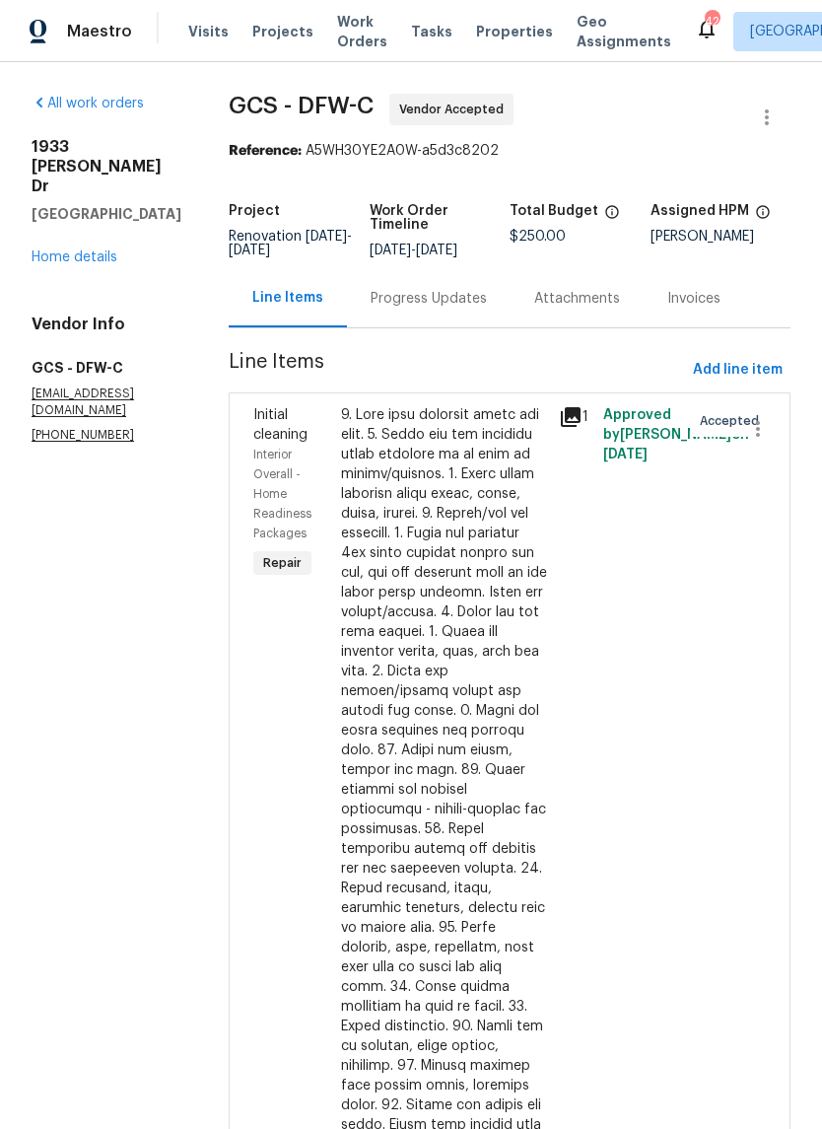
click at [398, 313] on div "Progress Updates" at bounding box center [429, 298] width 164 height 58
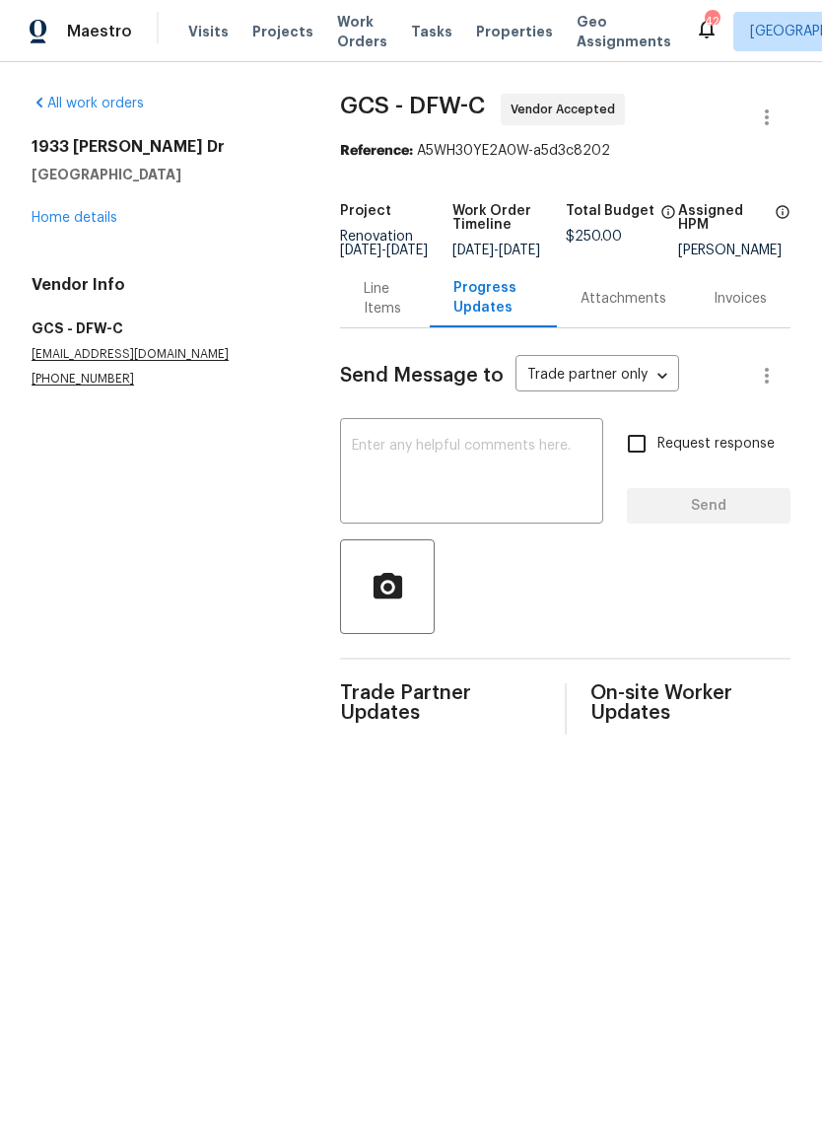
click at [479, 493] on textarea at bounding box center [472, 473] width 240 height 69
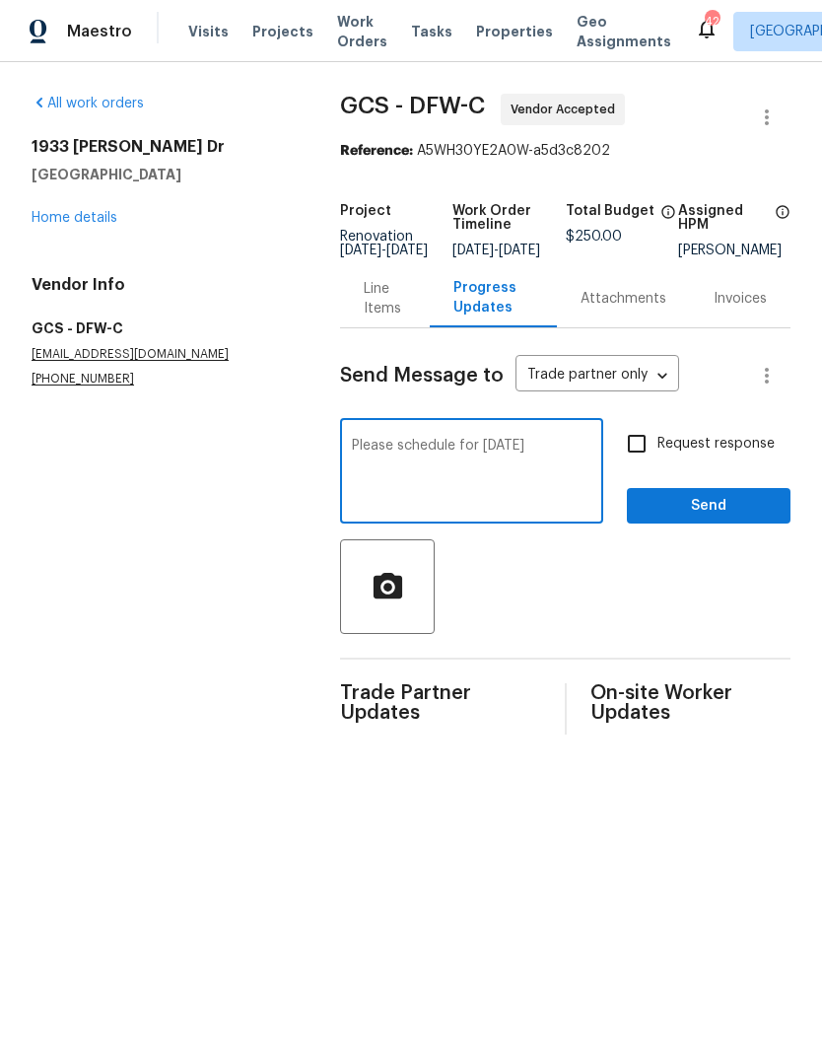
type textarea "Please schedule for [DATE]"
click at [652, 447] on input "Request response" at bounding box center [636, 443] width 41 height 41
checkbox input "true"
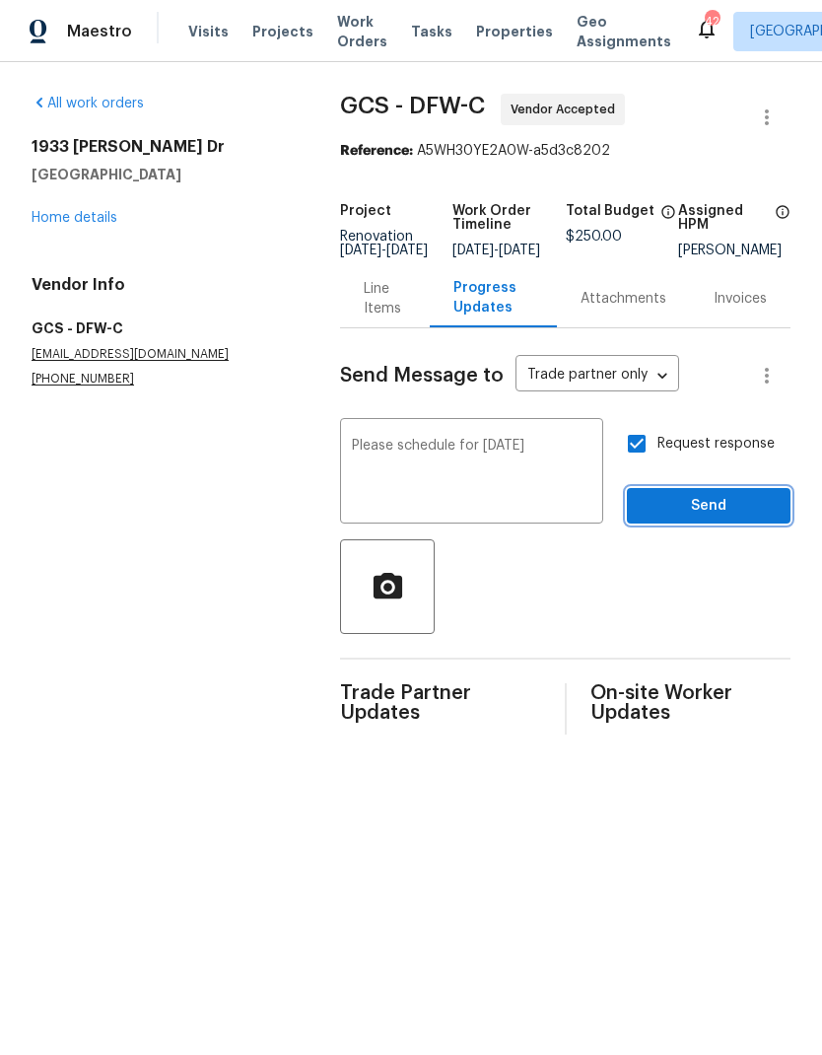
click at [715, 515] on span "Send" at bounding box center [709, 506] width 132 height 25
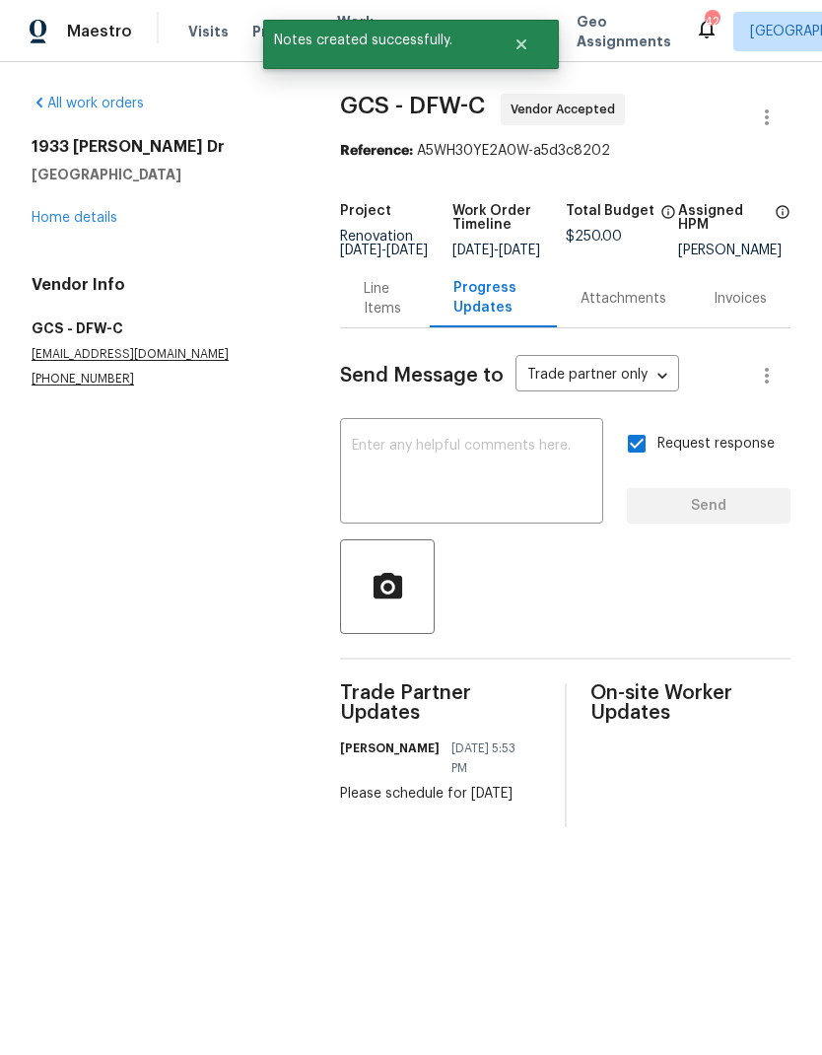
click at [80, 211] on link "Home details" at bounding box center [75, 218] width 86 height 14
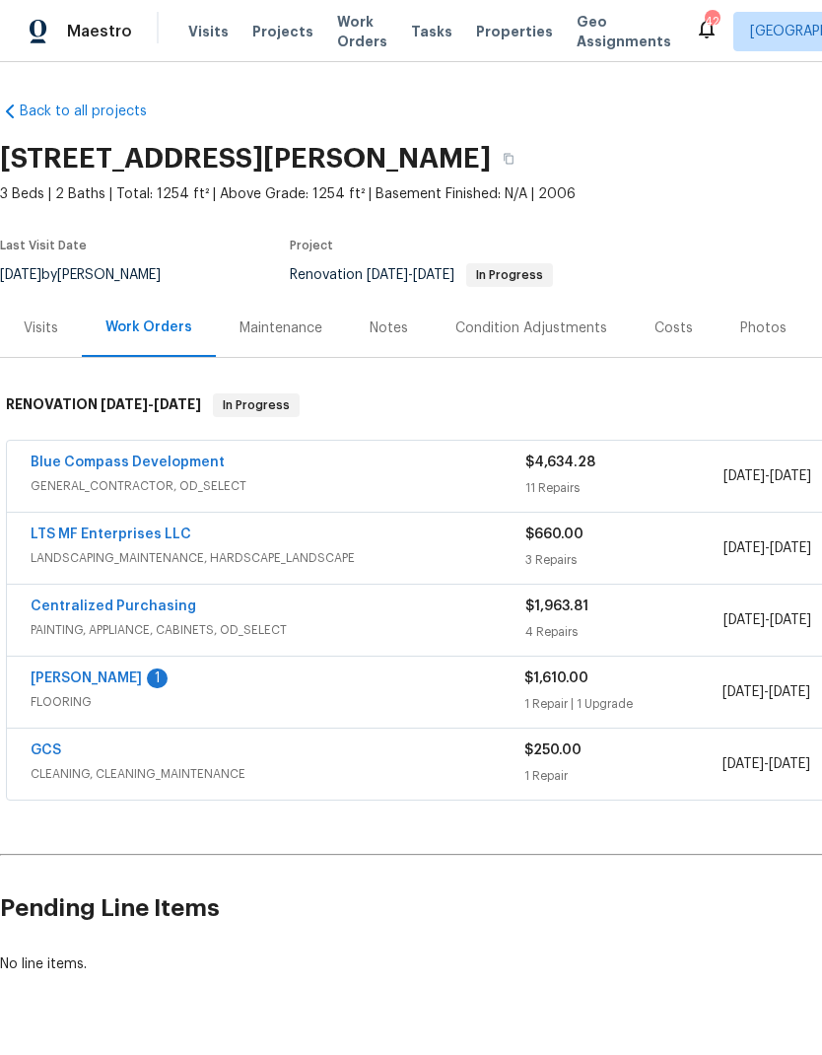
click at [186, 458] on link "Blue Compass Development" at bounding box center [128, 463] width 194 height 14
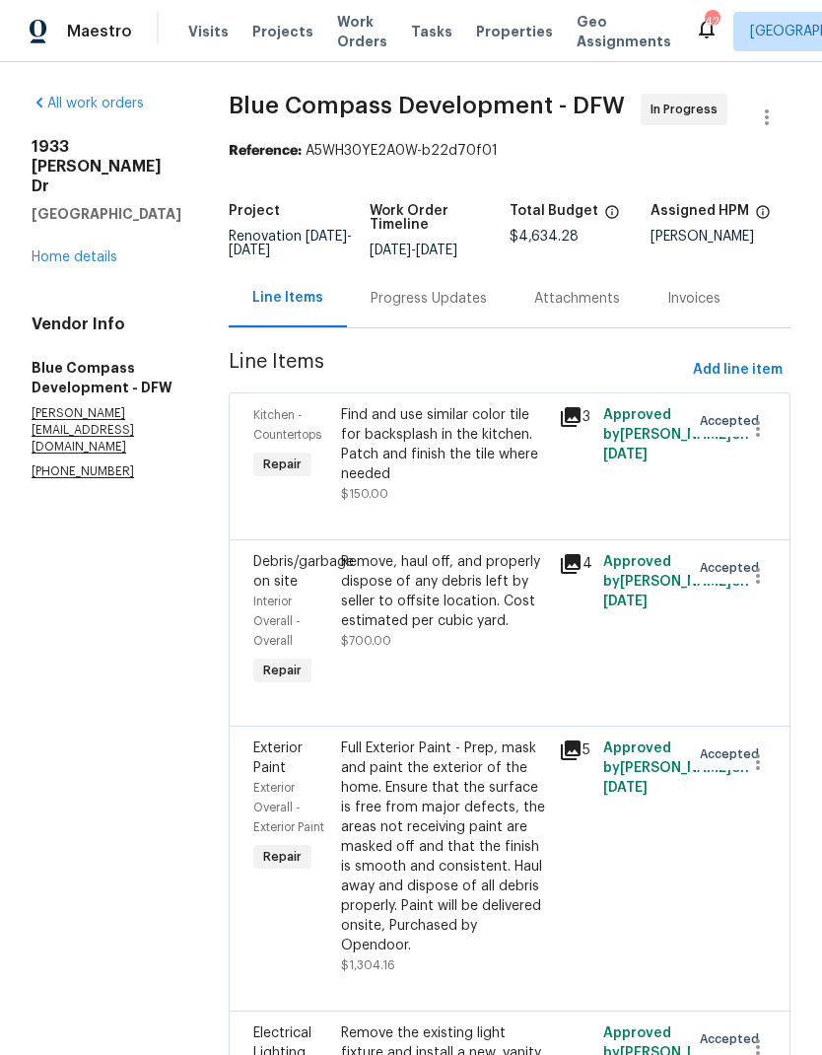
click at [80, 250] on link "Home details" at bounding box center [75, 257] width 86 height 14
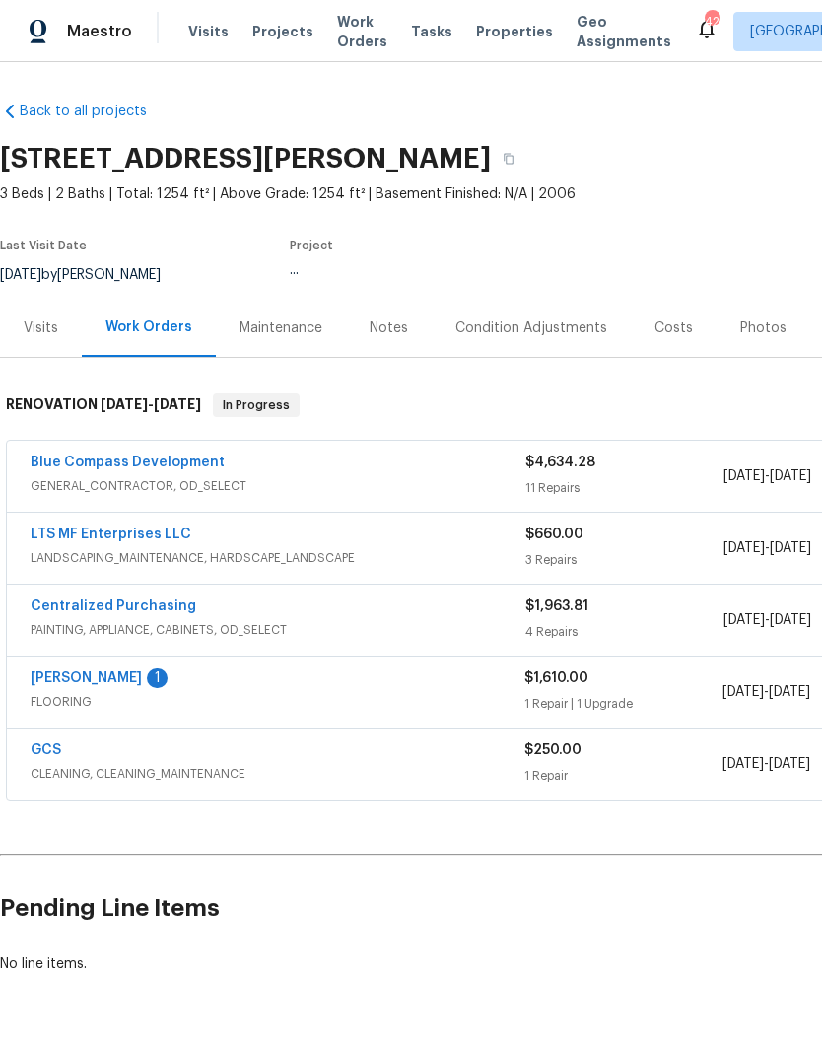
scroll to position [52, 0]
click at [160, 600] on link "Centralized Purchasing" at bounding box center [114, 607] width 166 height 14
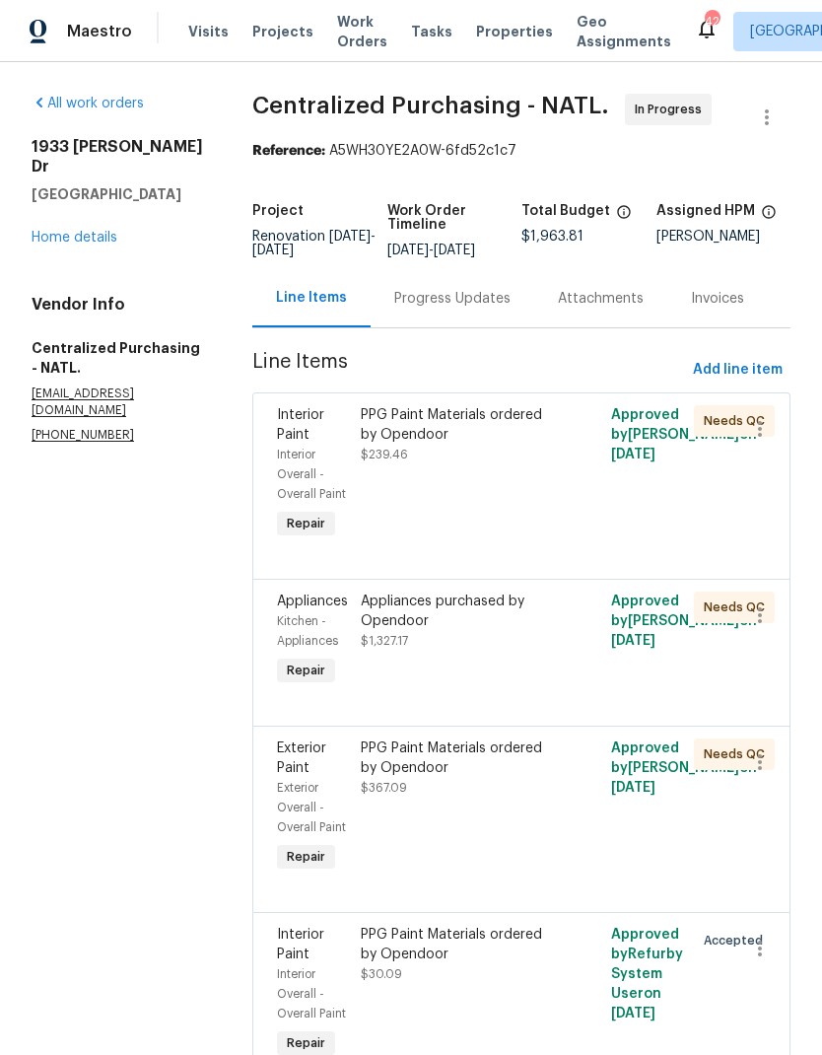
click at [105, 231] on link "Home details" at bounding box center [75, 238] width 86 height 14
